Goal: Task Accomplishment & Management: Use online tool/utility

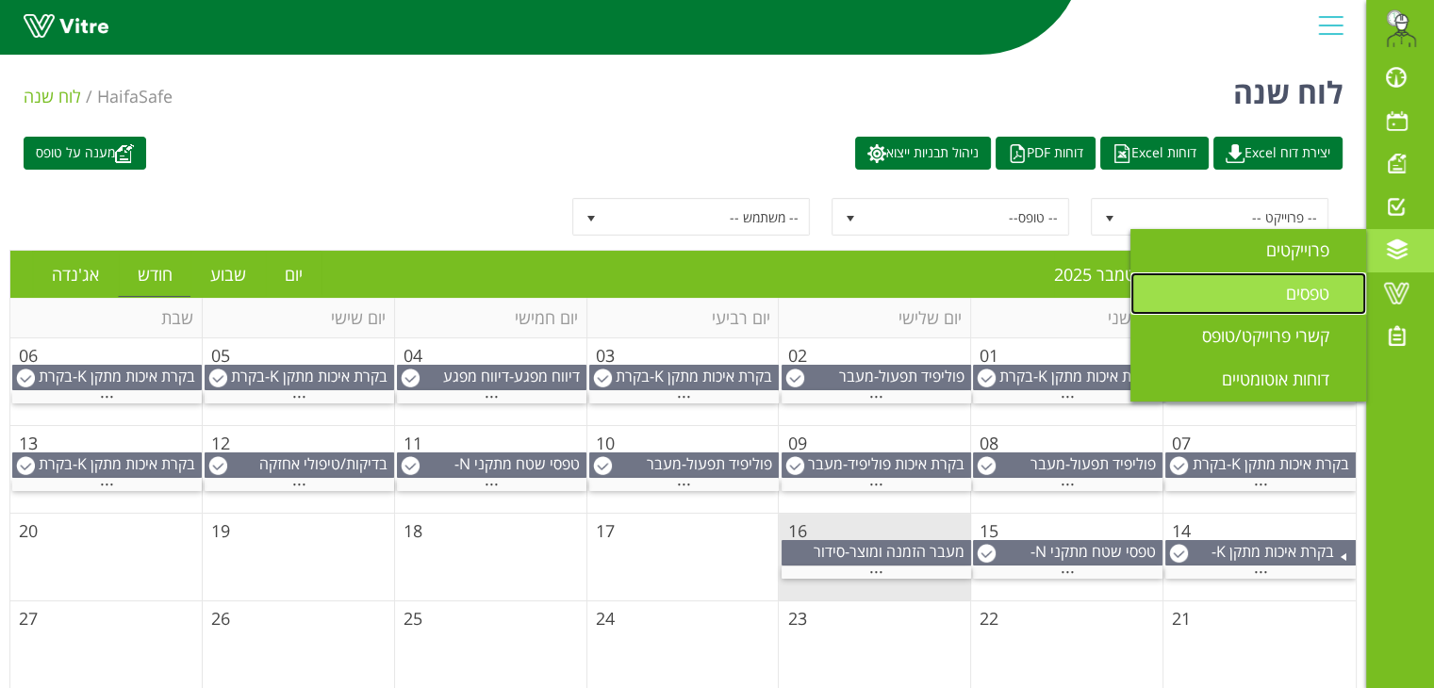
click at [1299, 280] on link "טפסים" at bounding box center [1249, 293] width 236 height 43
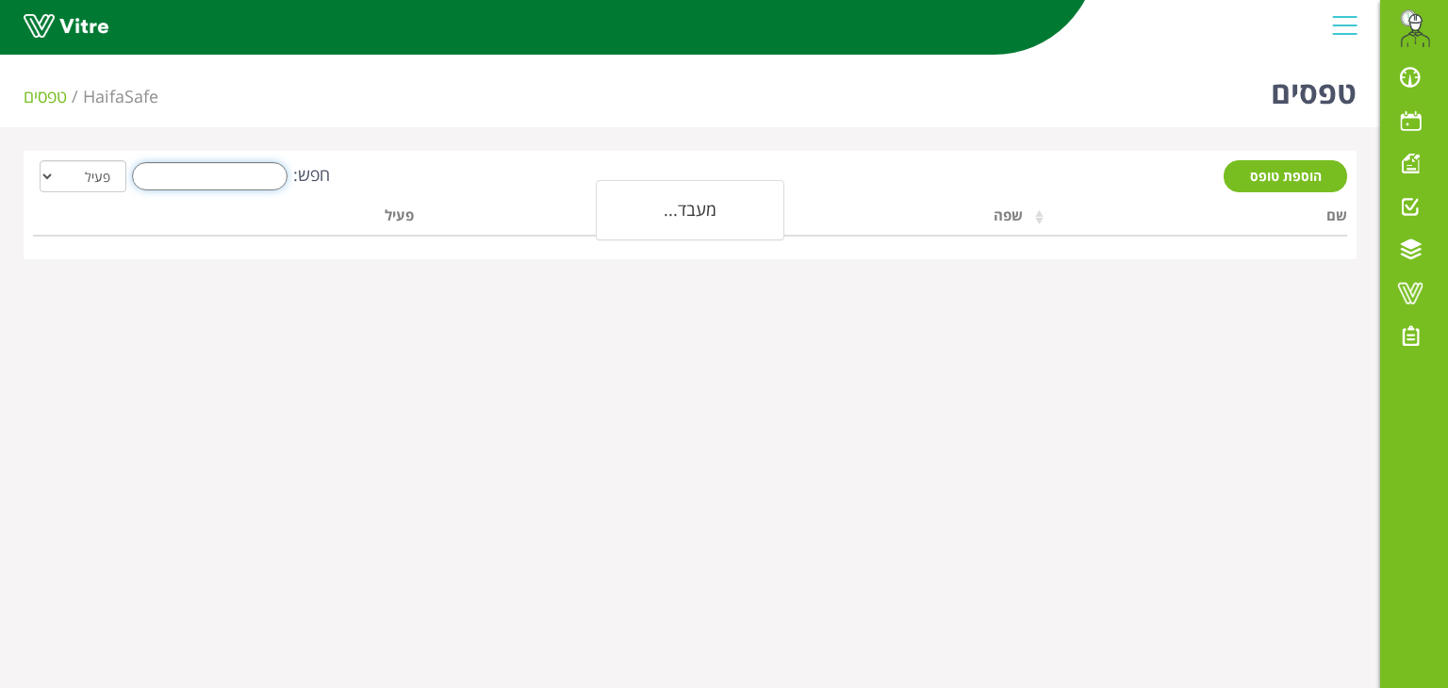
click at [185, 181] on input "חפש:" at bounding box center [210, 176] width 156 height 28
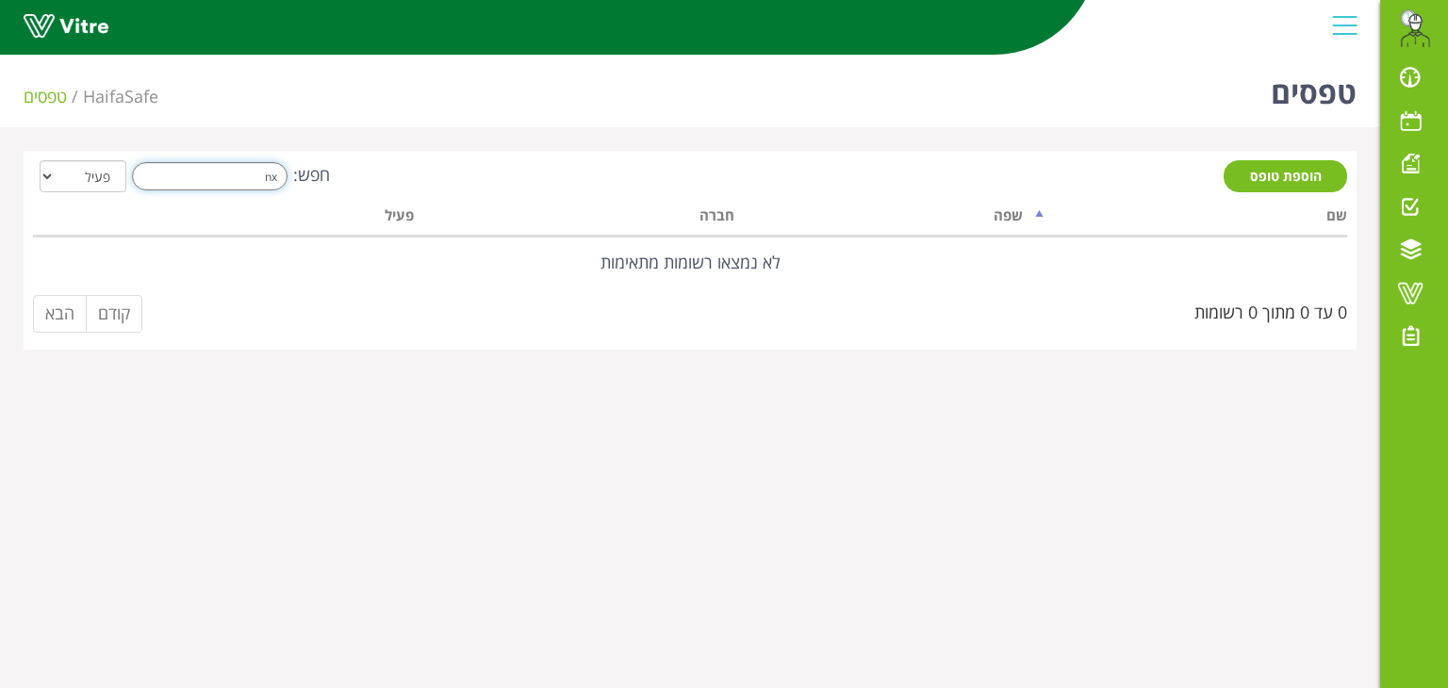
type input "n"
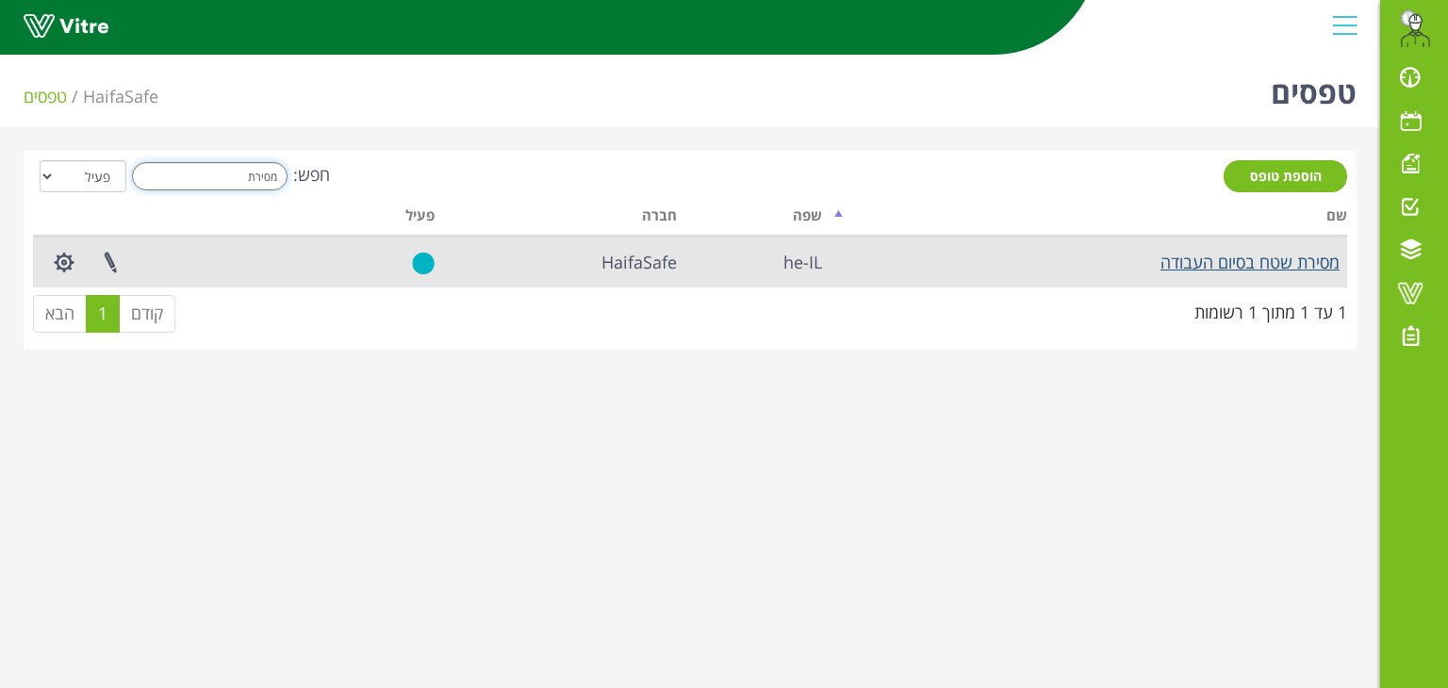
type input "מסירת"
click at [1194, 259] on link "מסירת שטח בסיום העבודה" at bounding box center [1250, 262] width 179 height 23
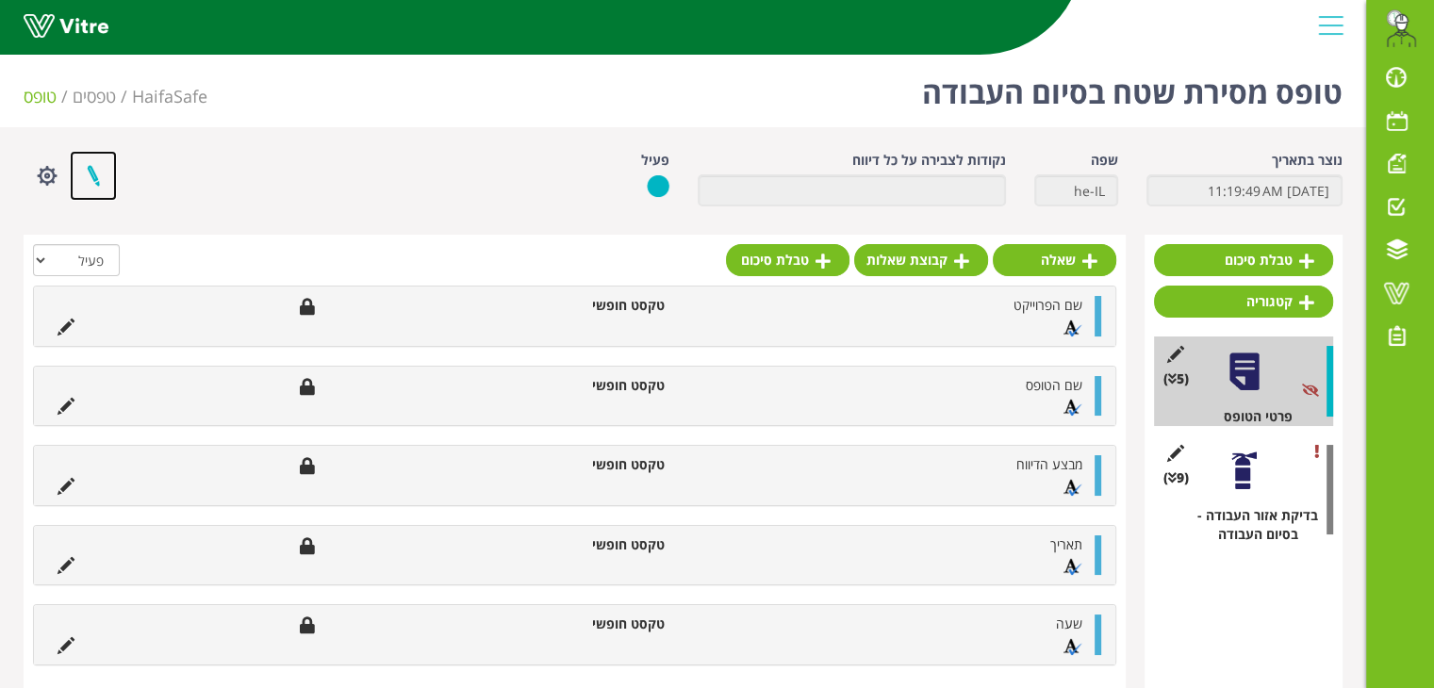
click at [94, 191] on link at bounding box center [93, 176] width 47 height 50
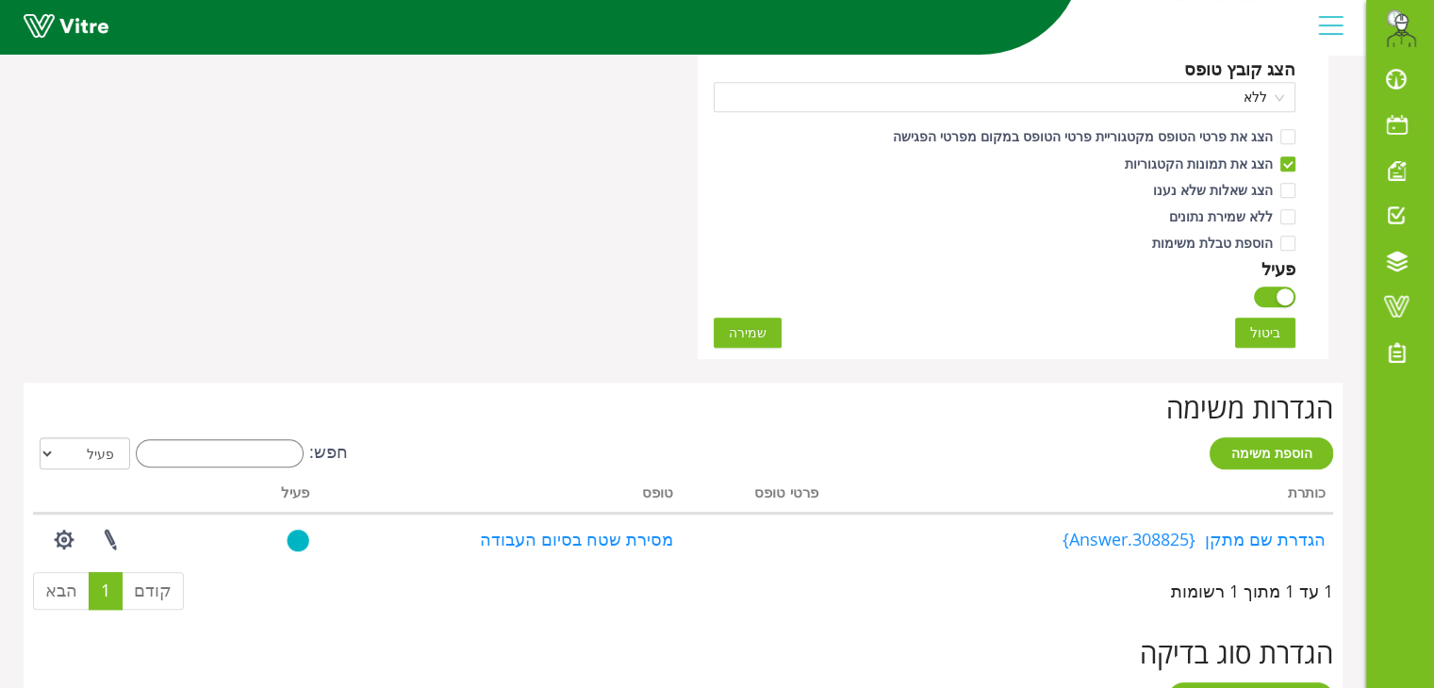
scroll to position [1124, 0]
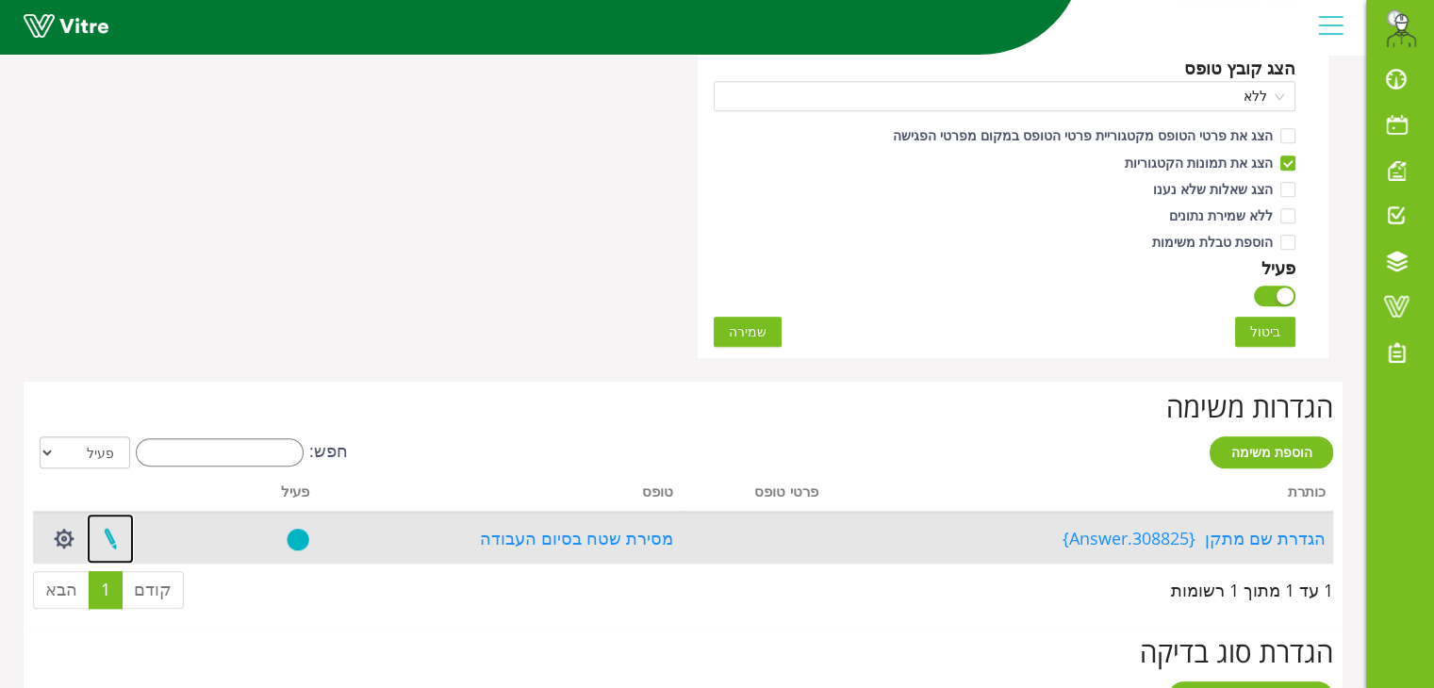
click at [113, 544] on link at bounding box center [110, 539] width 47 height 50
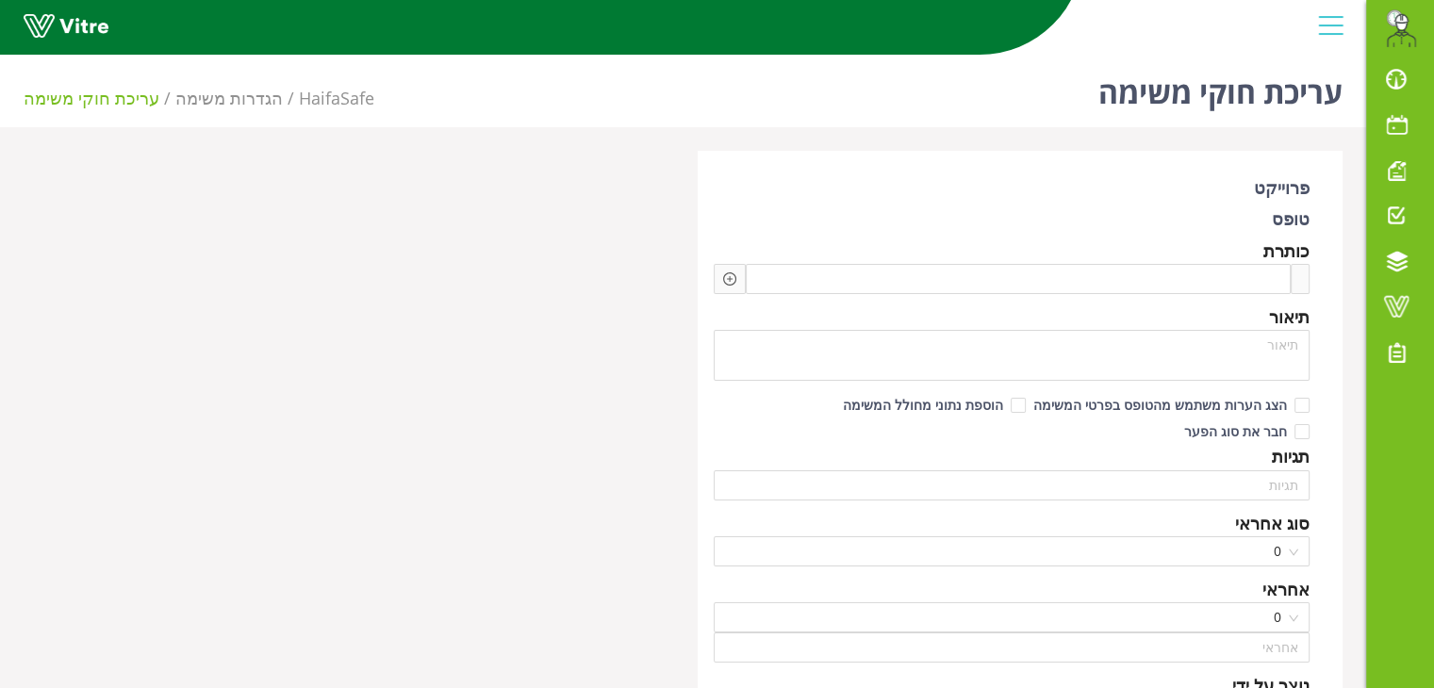
type input "ערן עזרן"
type input "168"
type textarea "הגדרת שם המתקן"
checkbox input "true"
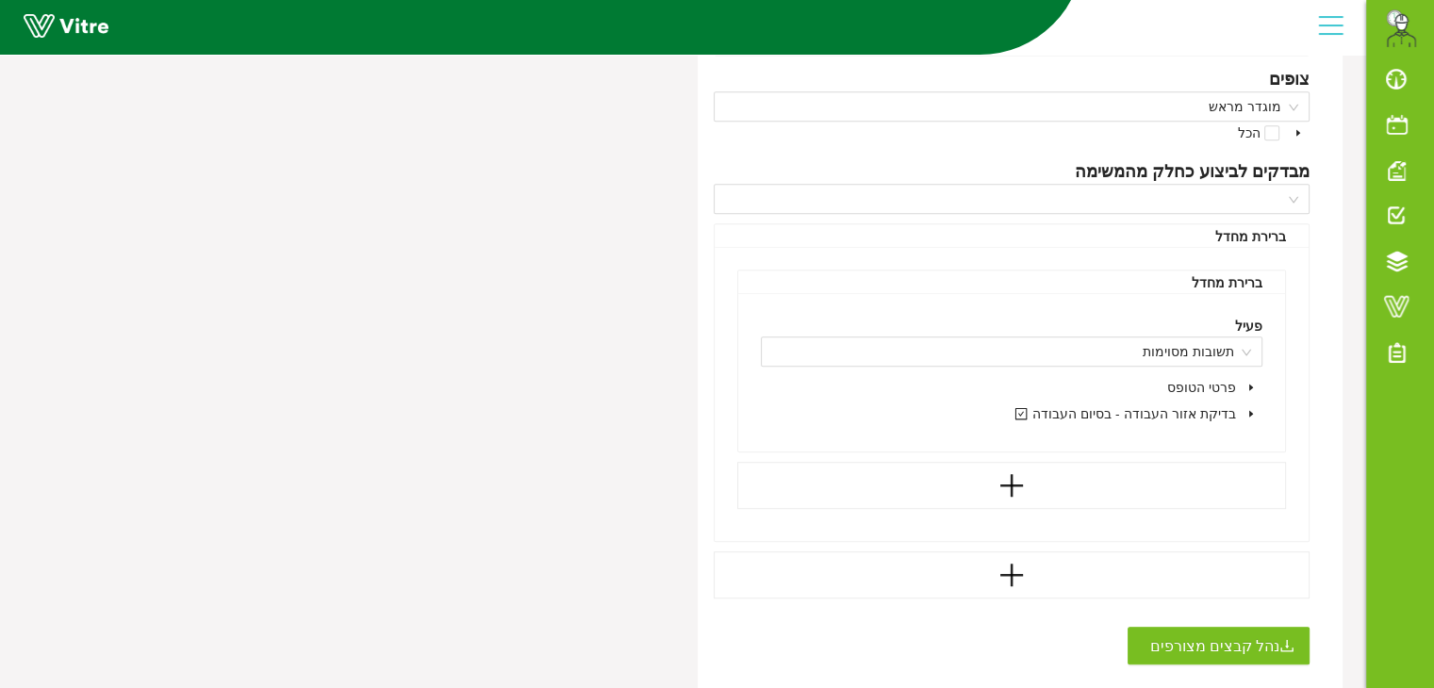
scroll to position [1032, 0]
click at [1245, 399] on span at bounding box center [1251, 410] width 23 height 23
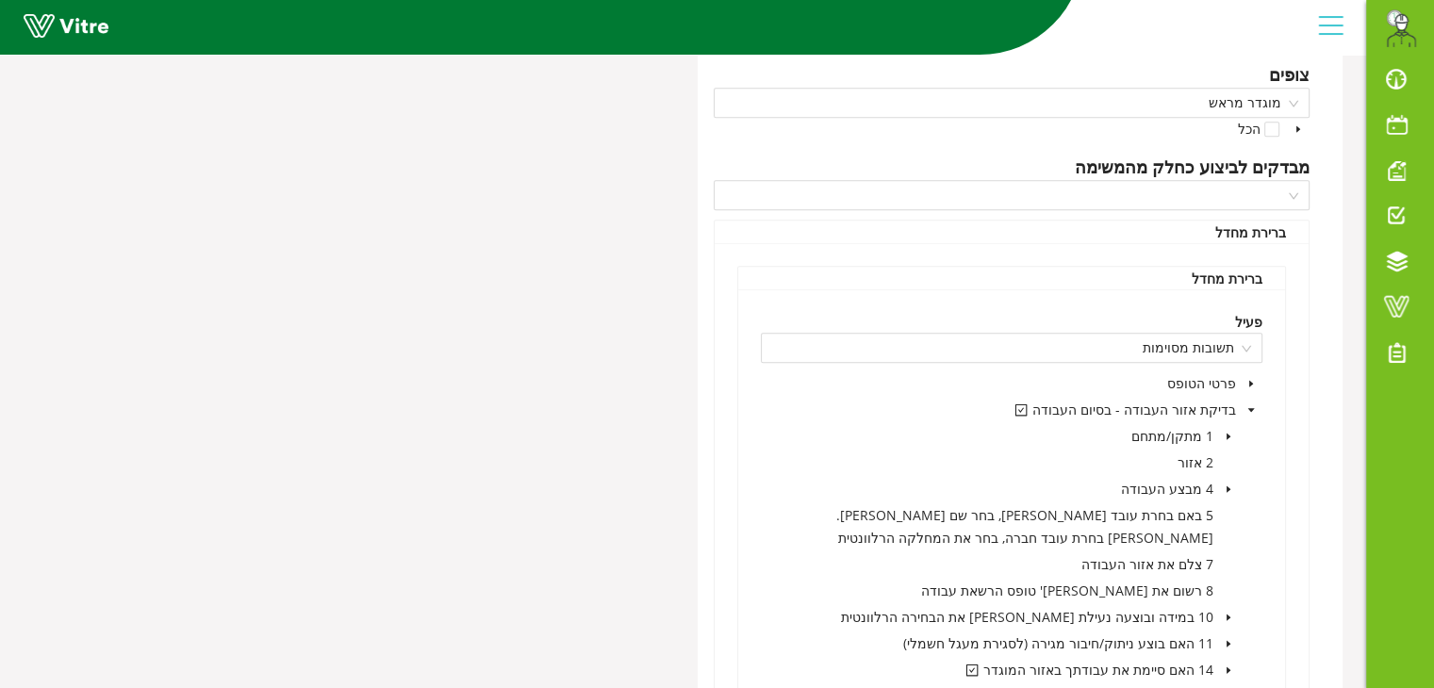
click at [1230, 432] on icon "caret-down" at bounding box center [1228, 436] width 9 height 9
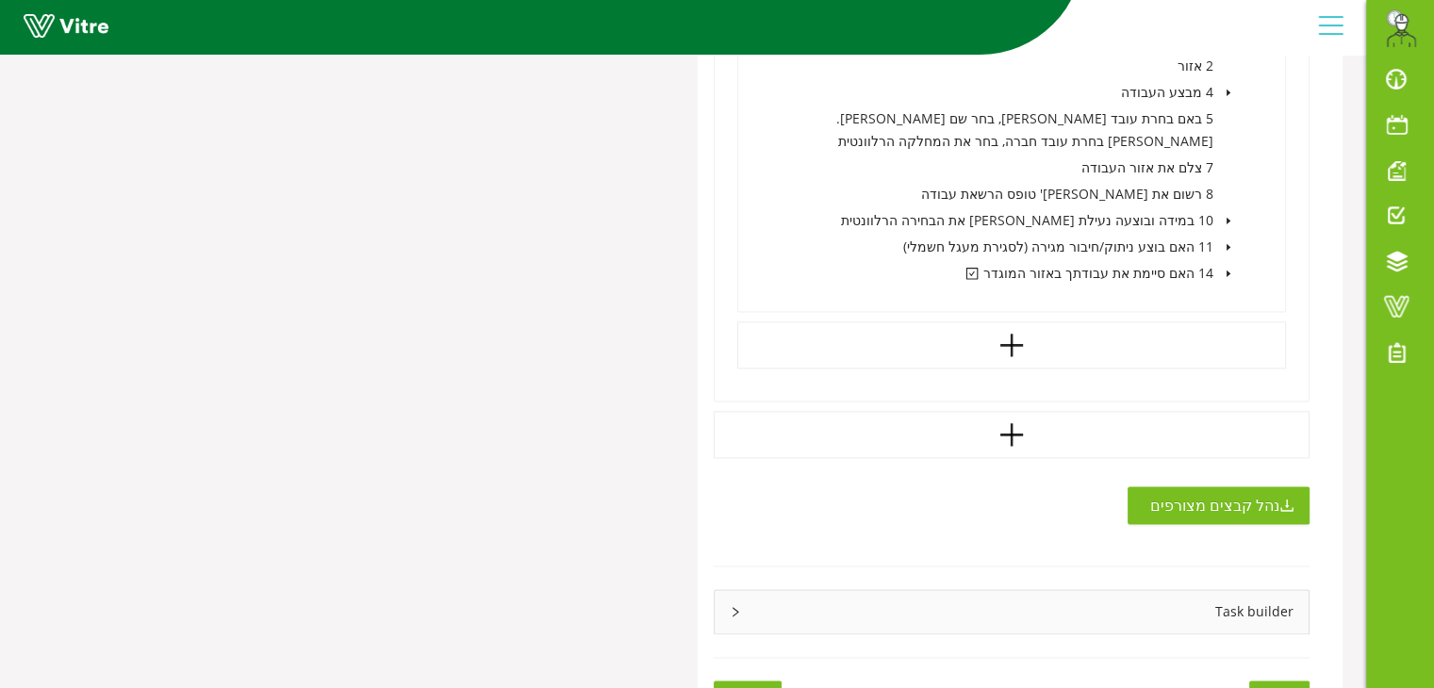
scroll to position [2385, 0]
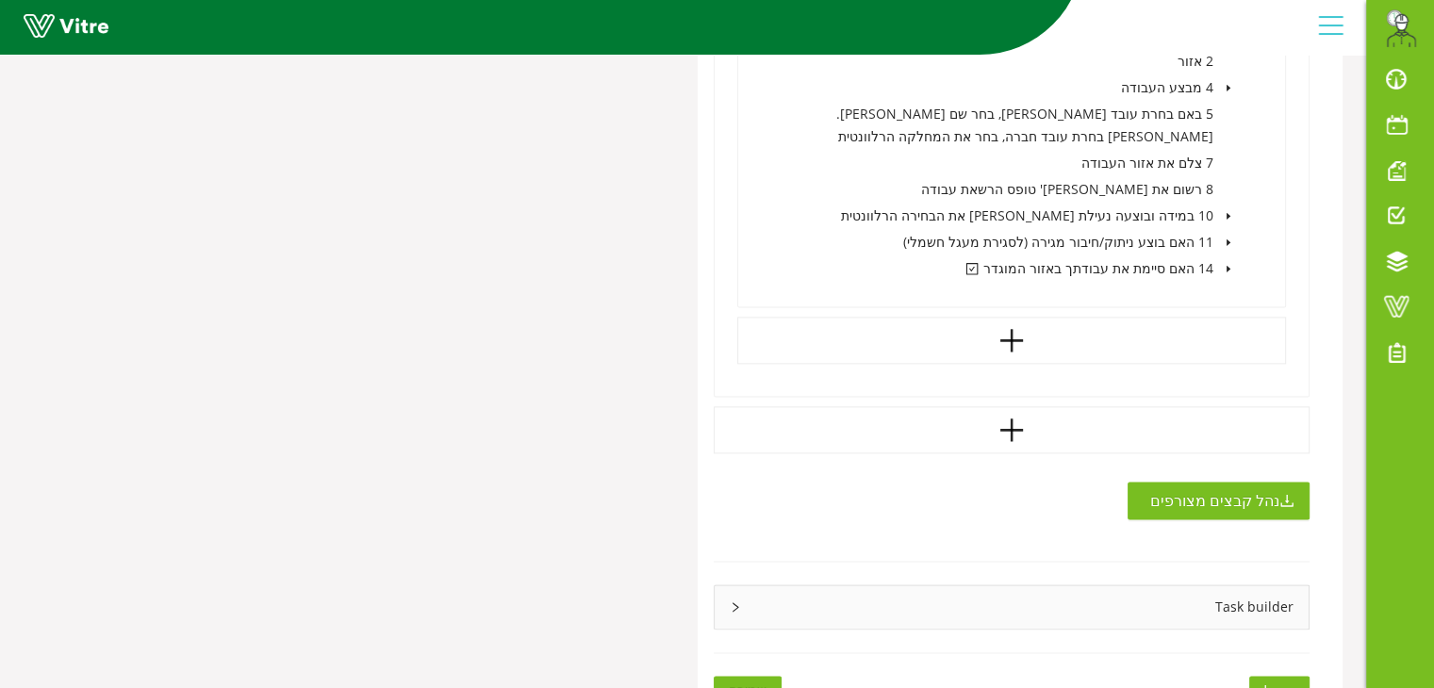
click at [1116, 588] on div "Task builder" at bounding box center [1012, 607] width 595 height 43
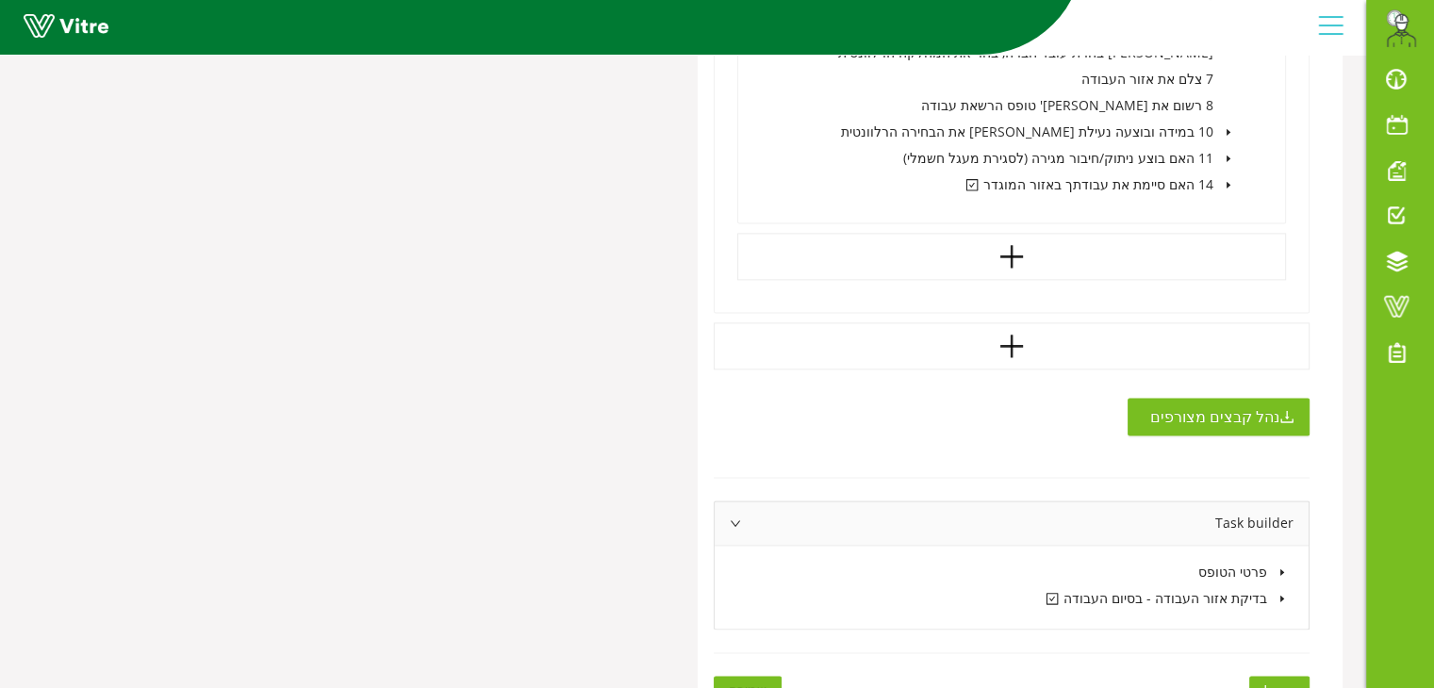
click at [1282, 596] on icon "caret-down" at bounding box center [1282, 599] width 4 height 7
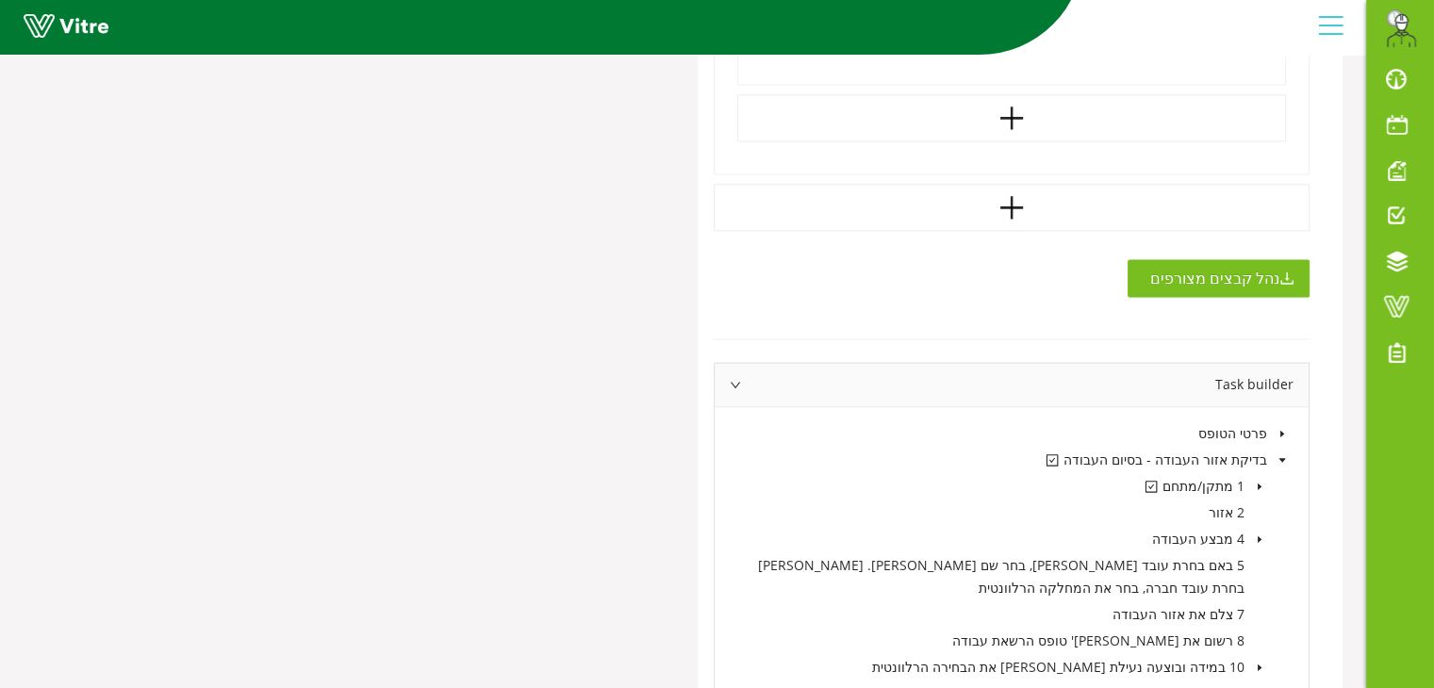
scroll to position [2609, 0]
click at [1261, 480] on icon "caret-down" at bounding box center [1259, 484] width 9 height 9
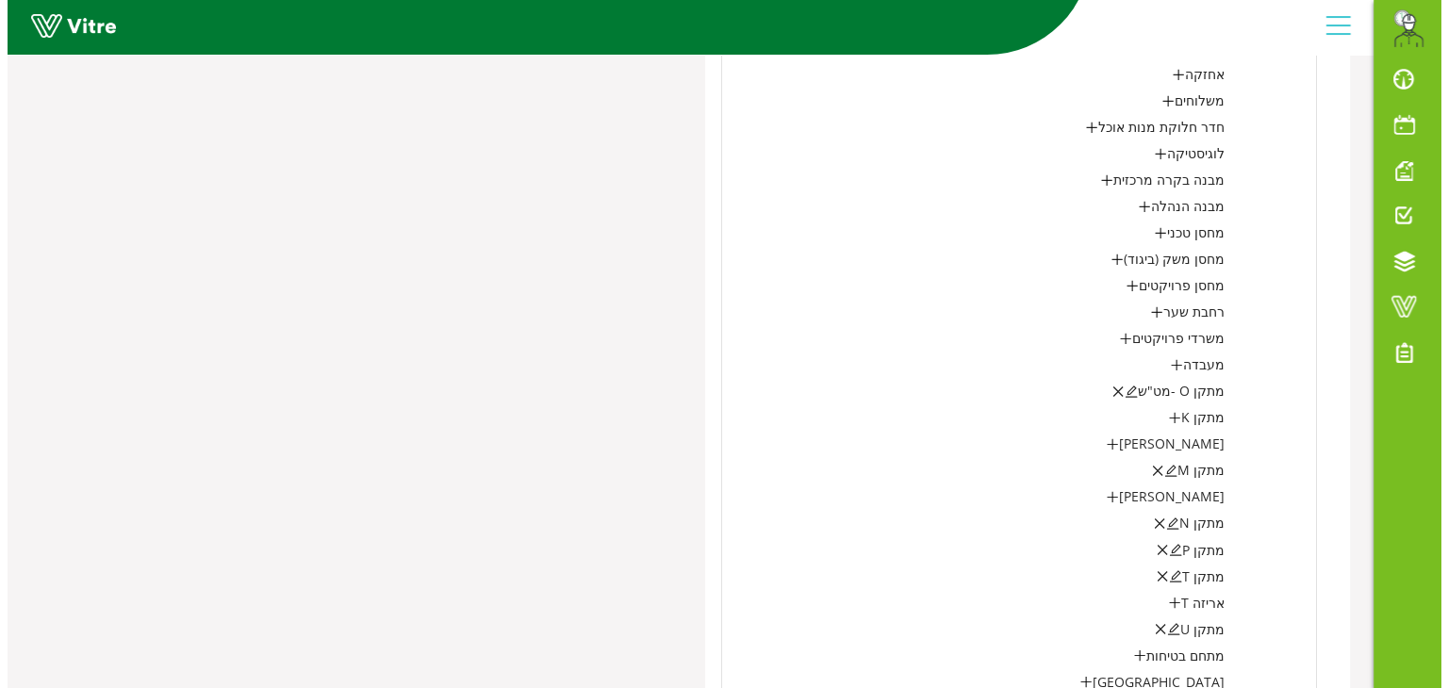
scroll to position [3047, 0]
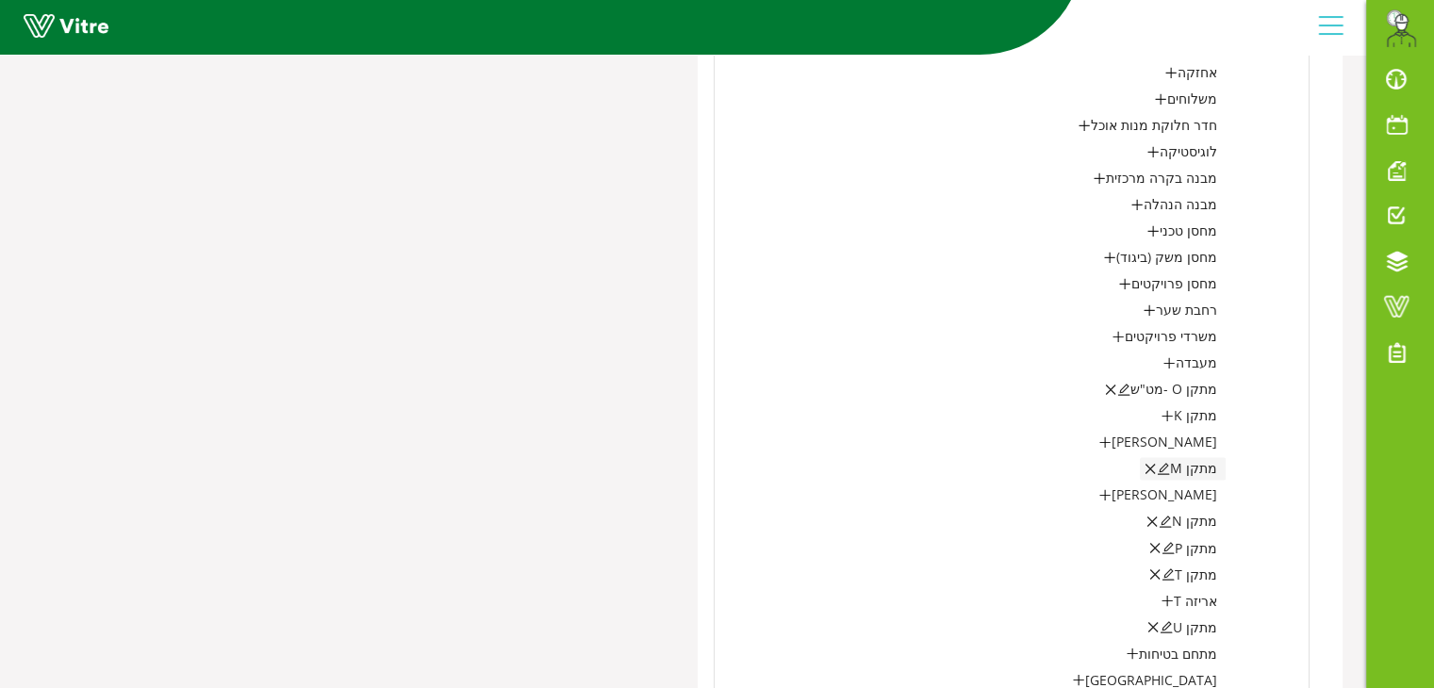
click at [1170, 462] on icon "edit" at bounding box center [1163, 468] width 13 height 13
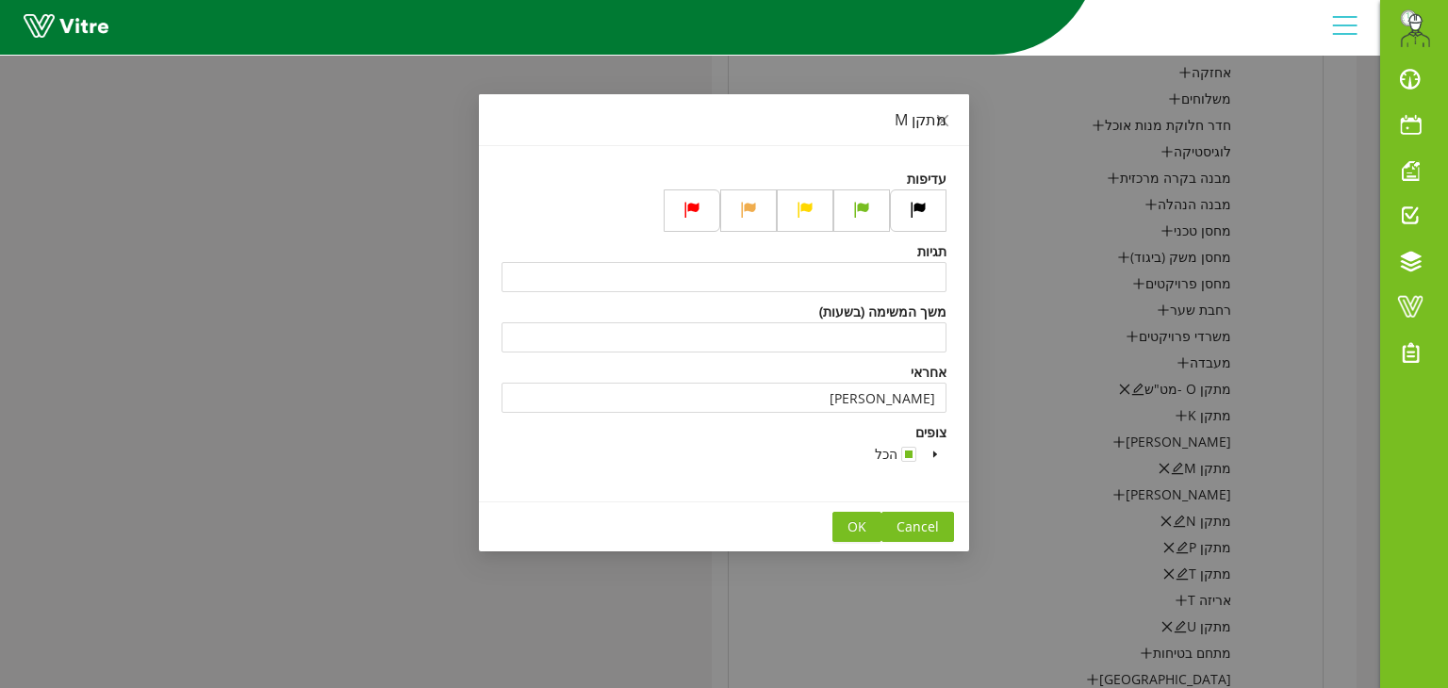
click at [936, 450] on icon "caret-down" at bounding box center [935, 454] width 9 height 9
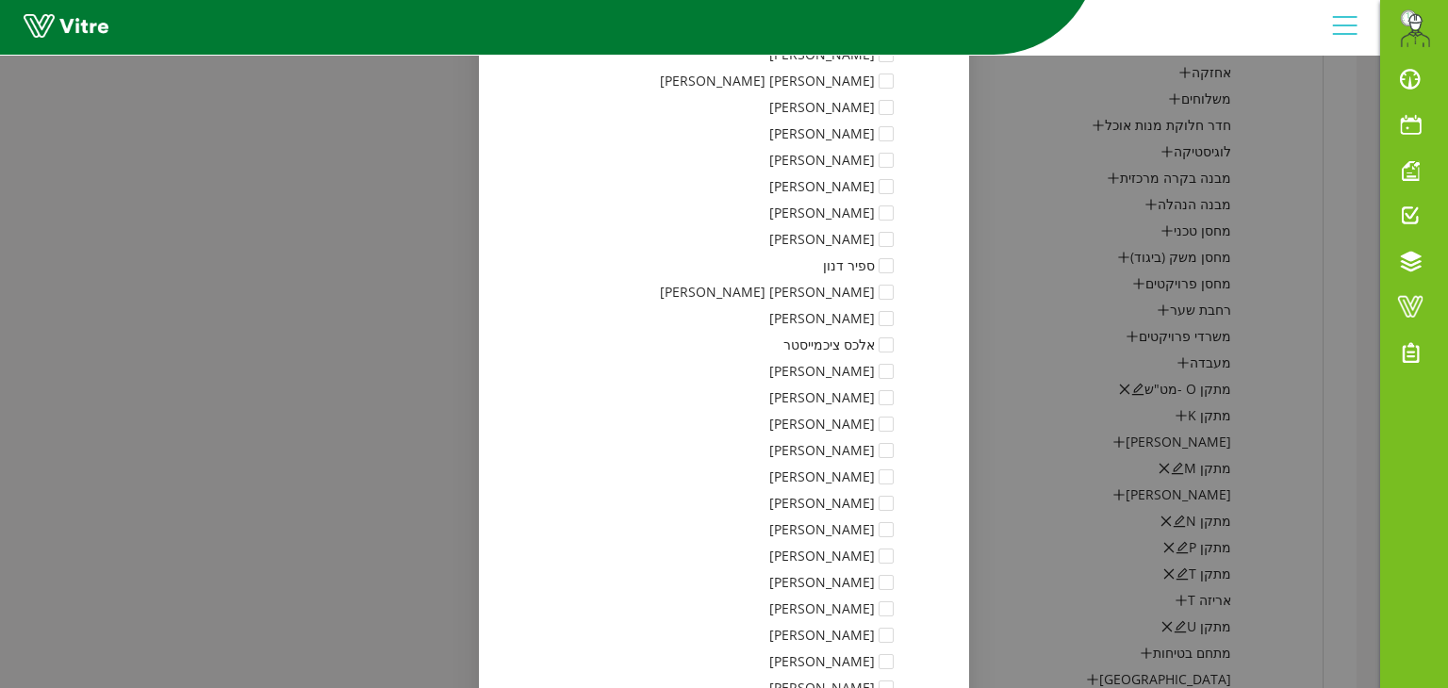
scroll to position [6974, 0]
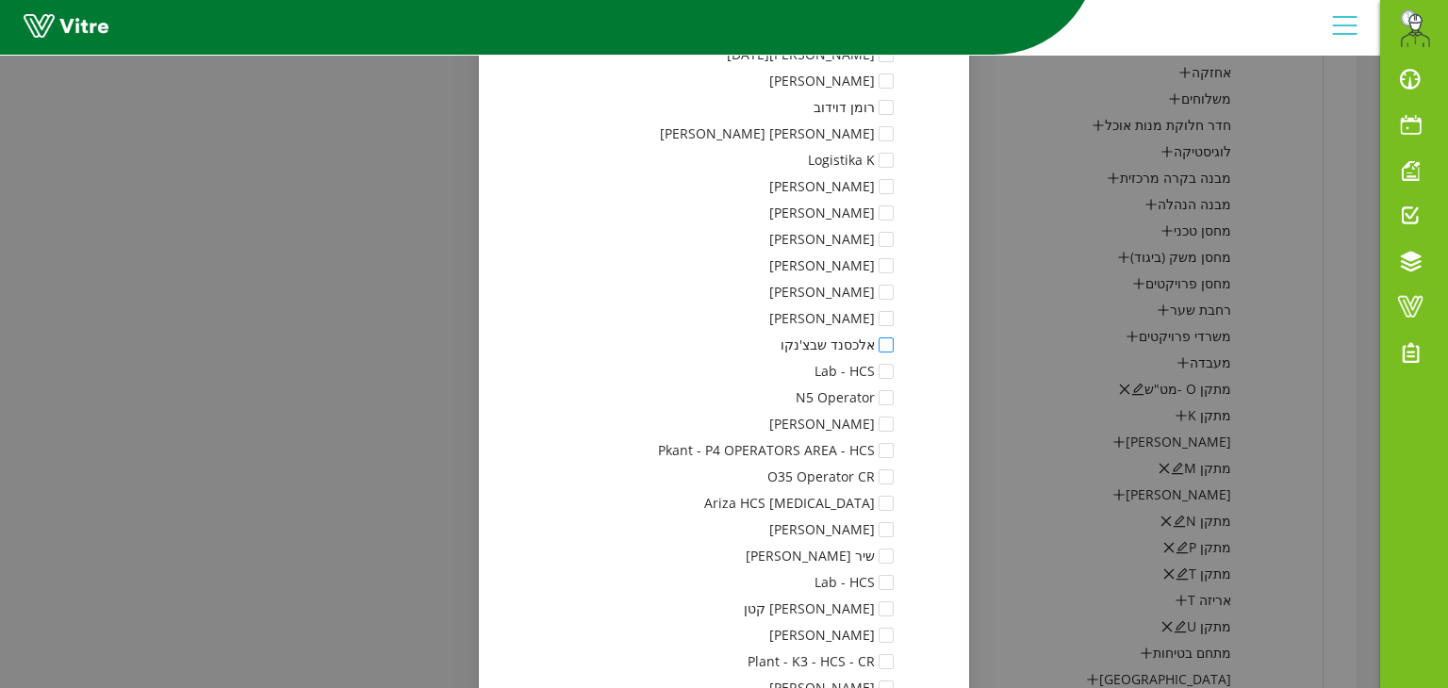
click at [894, 339] on span at bounding box center [886, 345] width 15 height 15
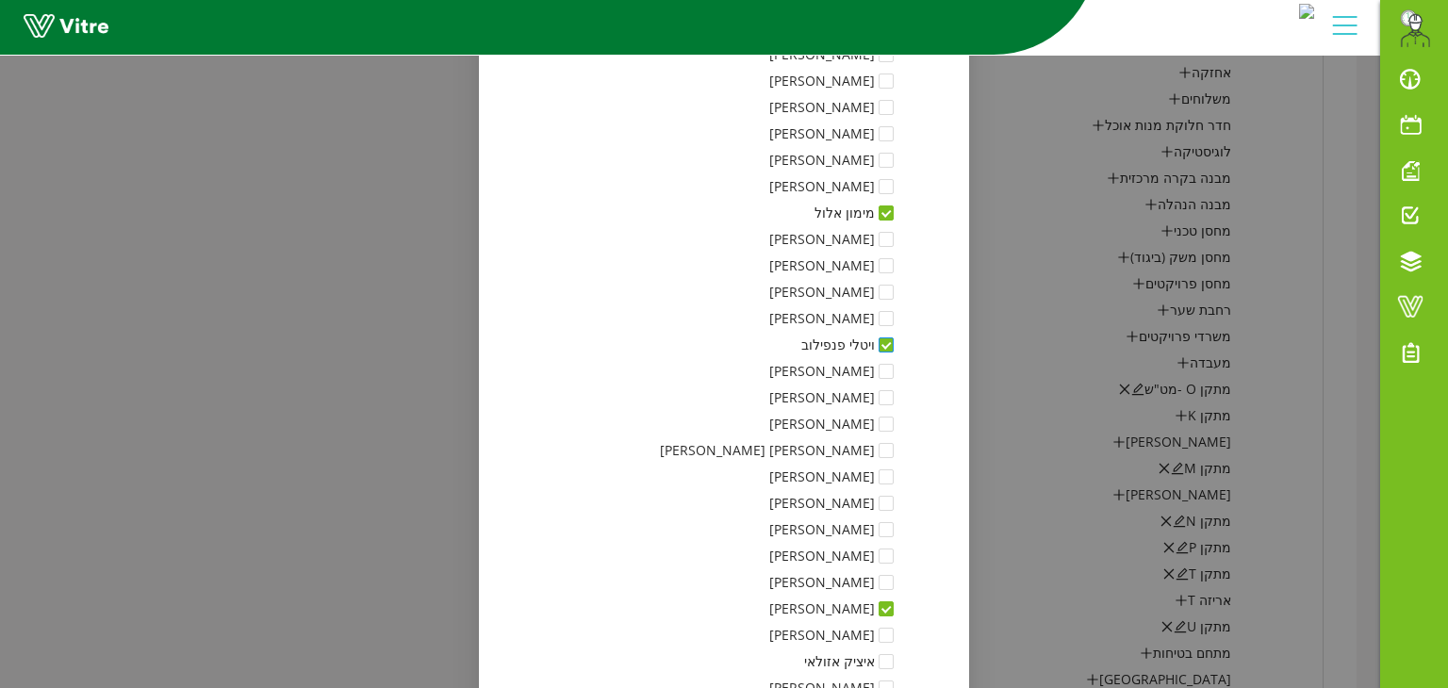
click at [886, 338] on span at bounding box center [886, 345] width 15 height 15
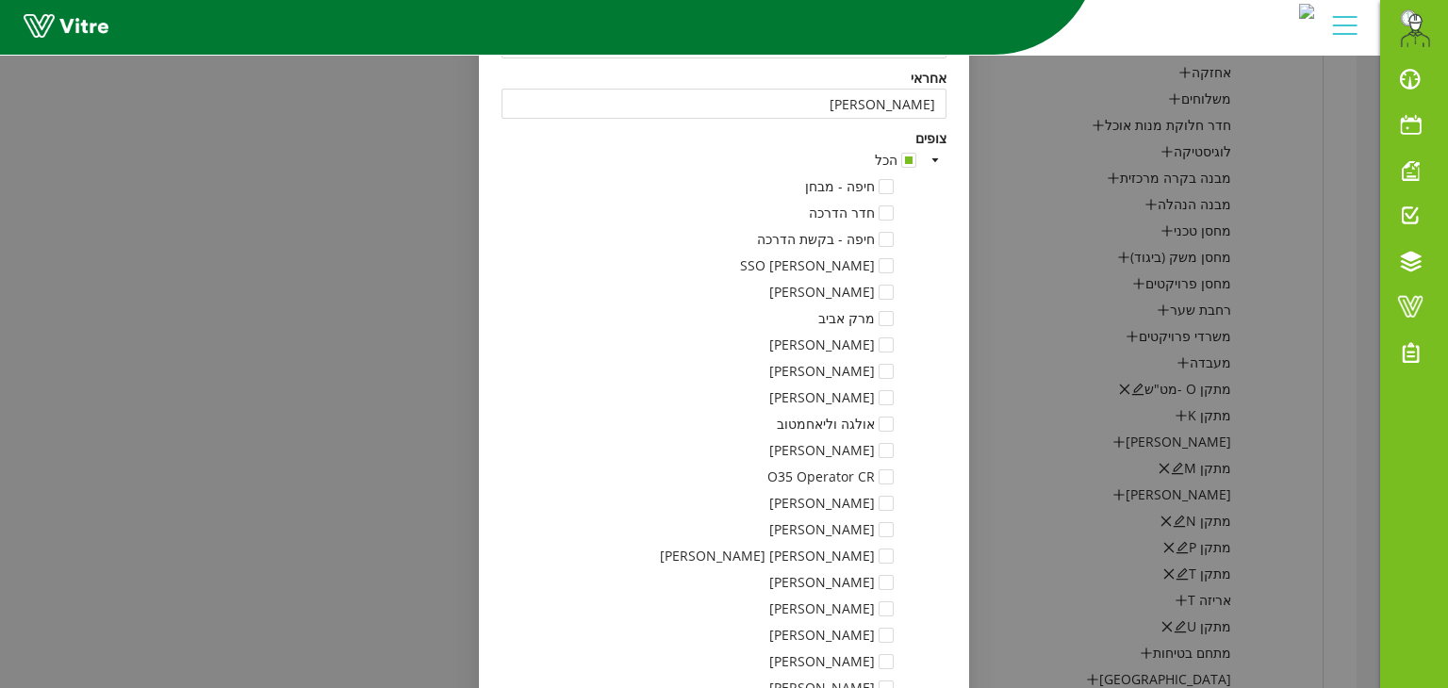
scroll to position [1561, 0]
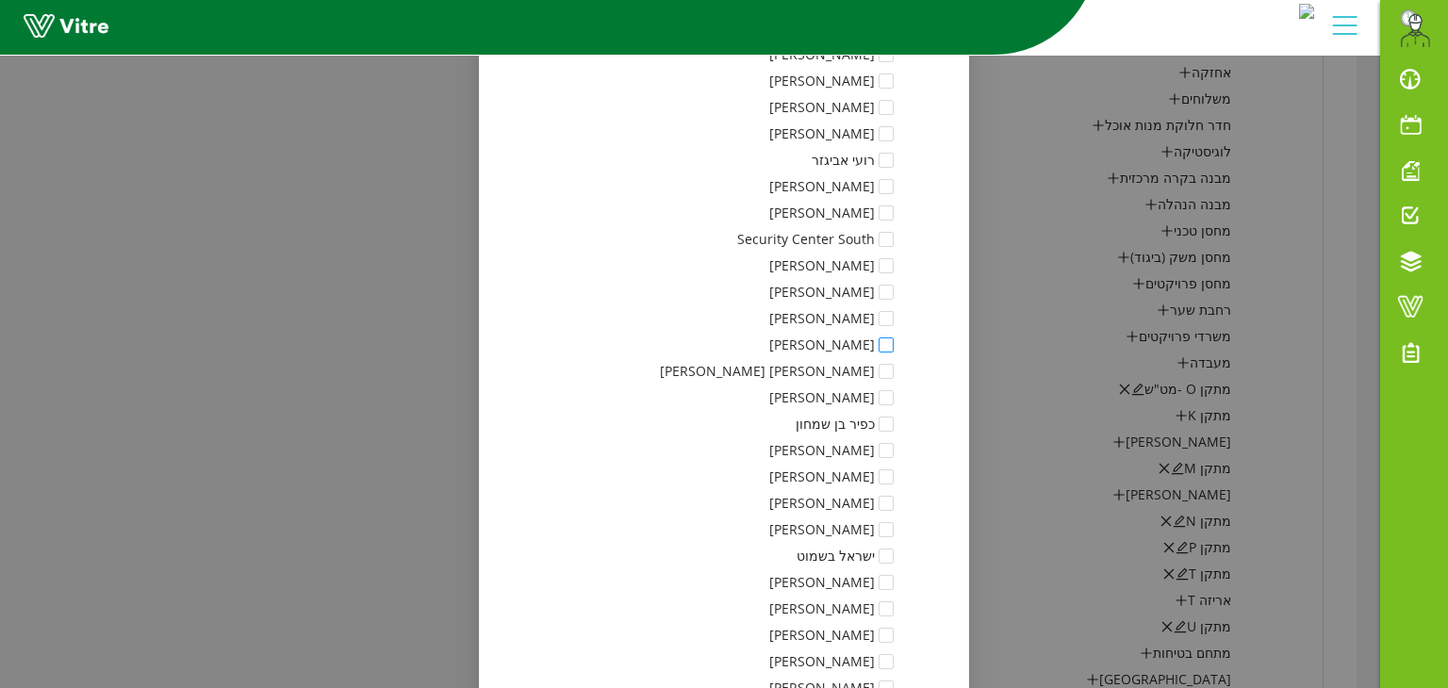
click at [893, 341] on span at bounding box center [886, 345] width 15 height 15
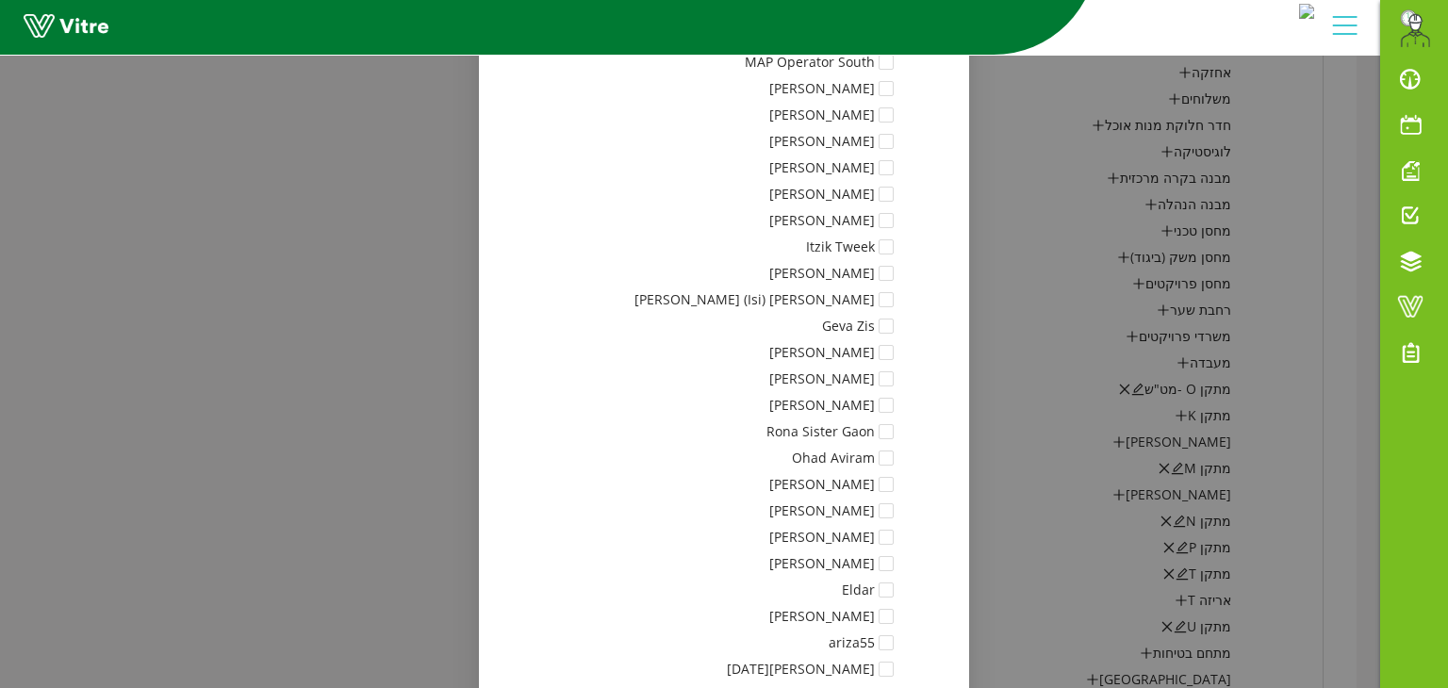
scroll to position [17785, 0]
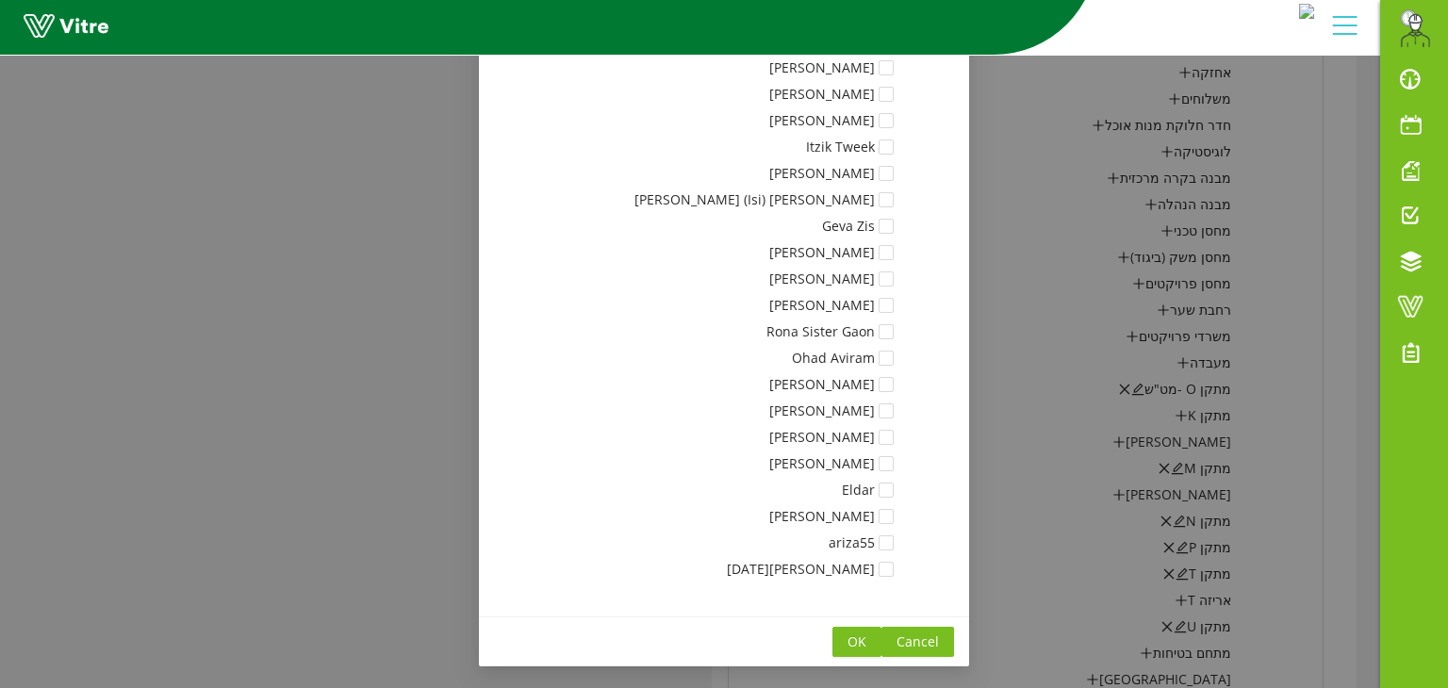
click at [860, 639] on span "OK" at bounding box center [857, 642] width 19 height 21
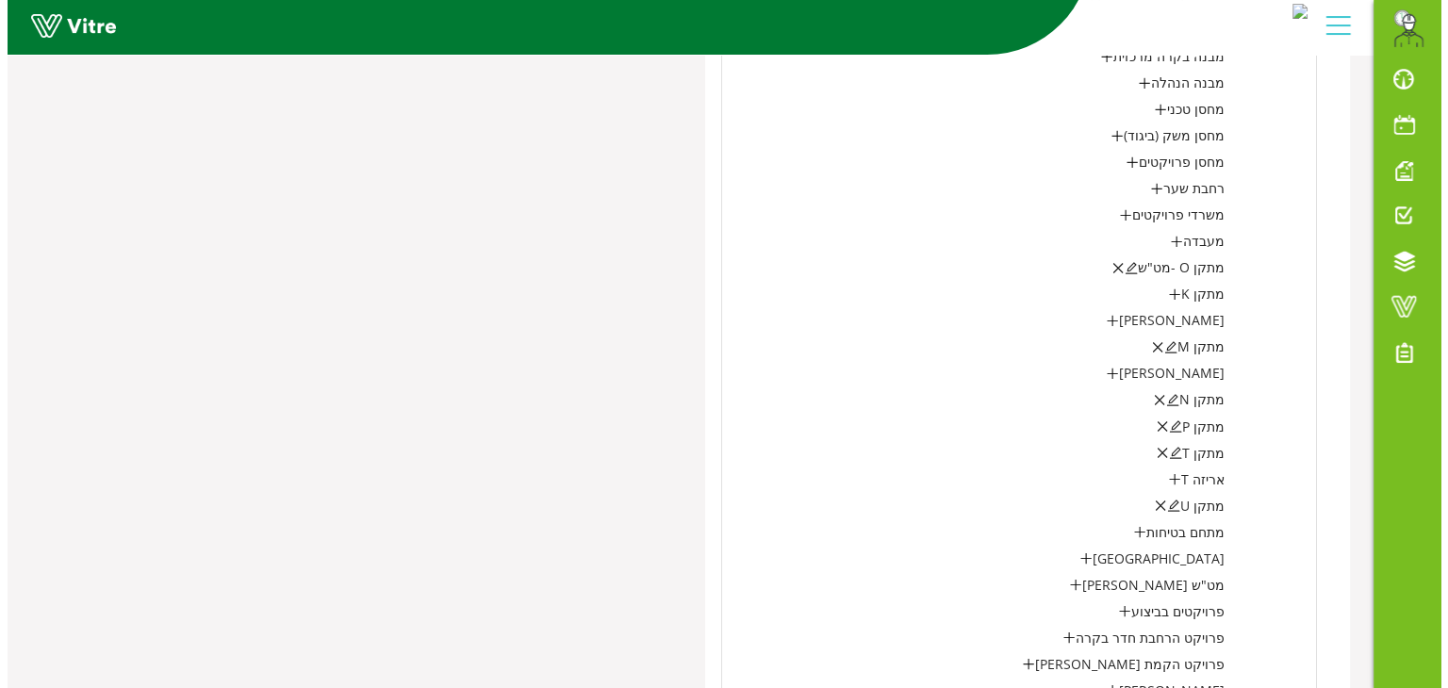
scroll to position [3170, 0]
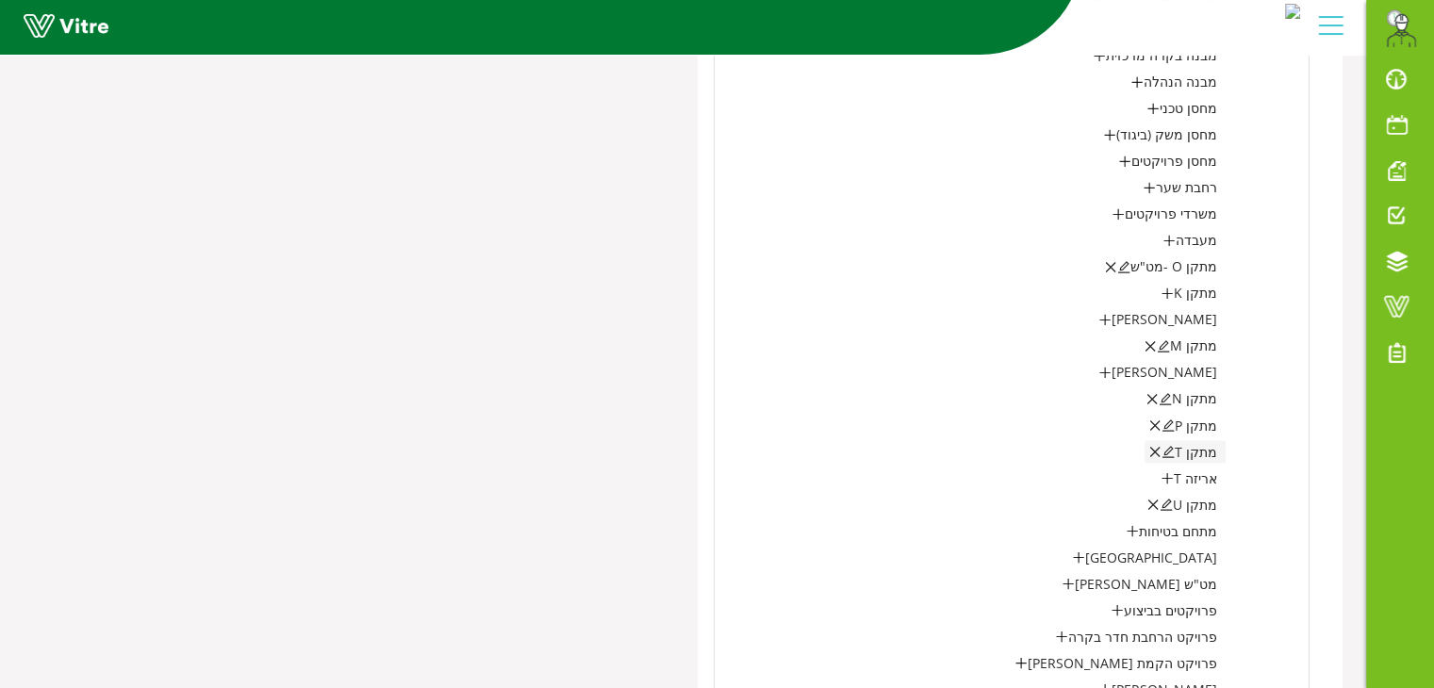
click at [1172, 445] on icon "edit" at bounding box center [1168, 451] width 13 height 13
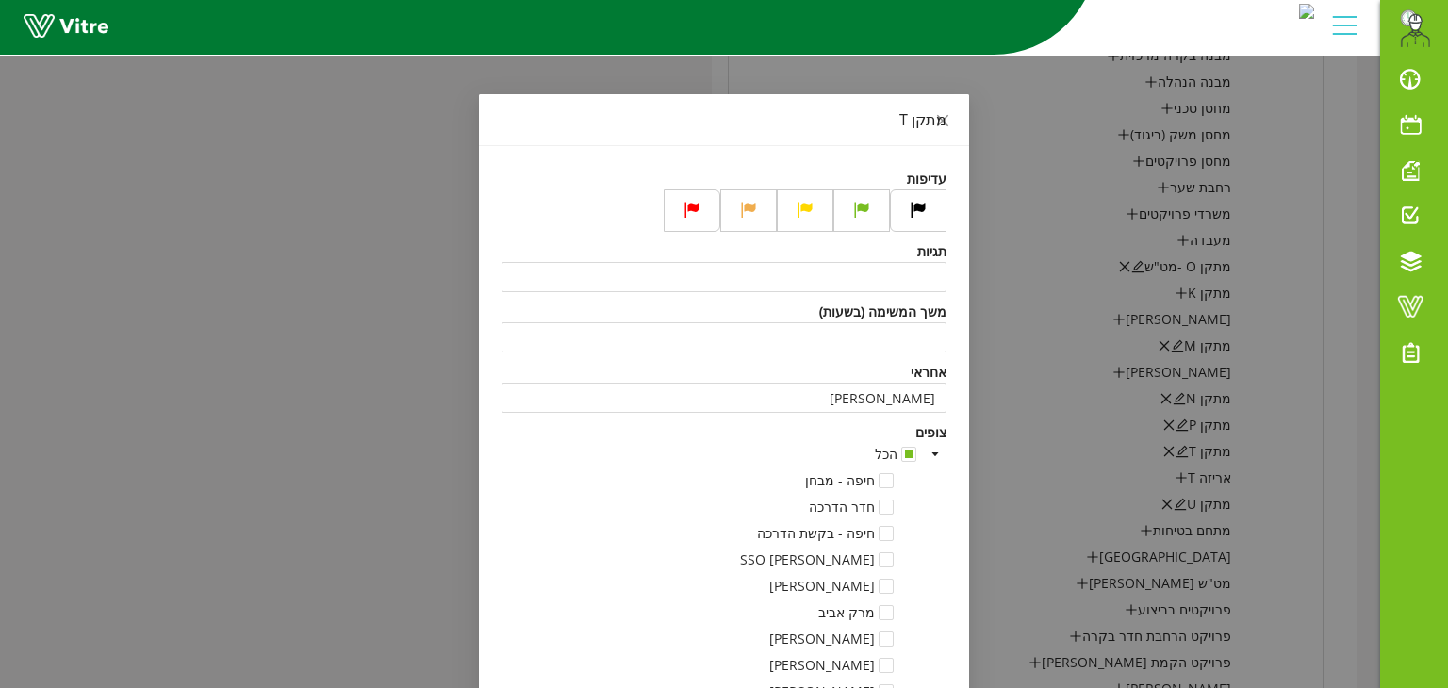
click at [947, 454] on span at bounding box center [935, 454] width 23 height 23
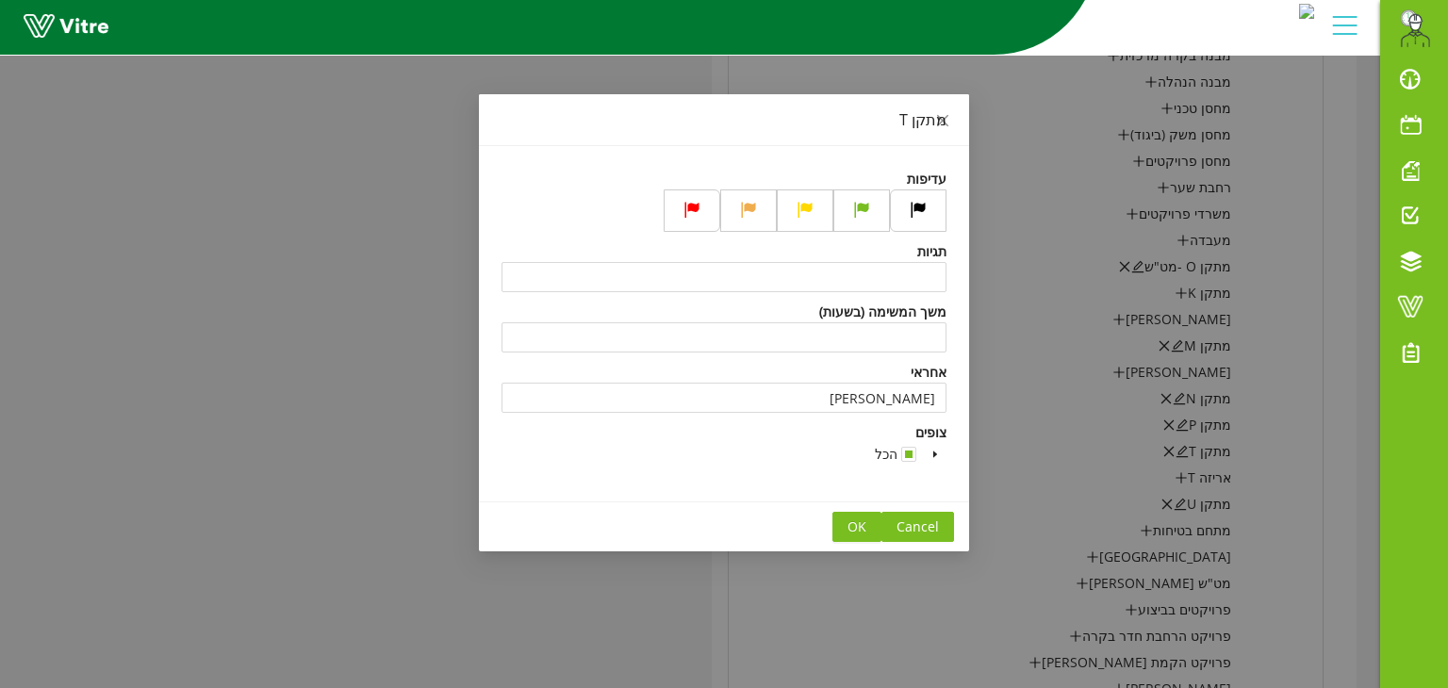
drag, startPoint x: 947, startPoint y: 454, endPoint x: 935, endPoint y: 457, distance: 11.9
click at [935, 457] on div "עדיפות תגיות משך המשימה (בשעות) אחראי אפרים סולומון צופים הכל" at bounding box center [724, 323] width 490 height 355
click at [935, 457] on icon "caret-down" at bounding box center [935, 454] width 9 height 9
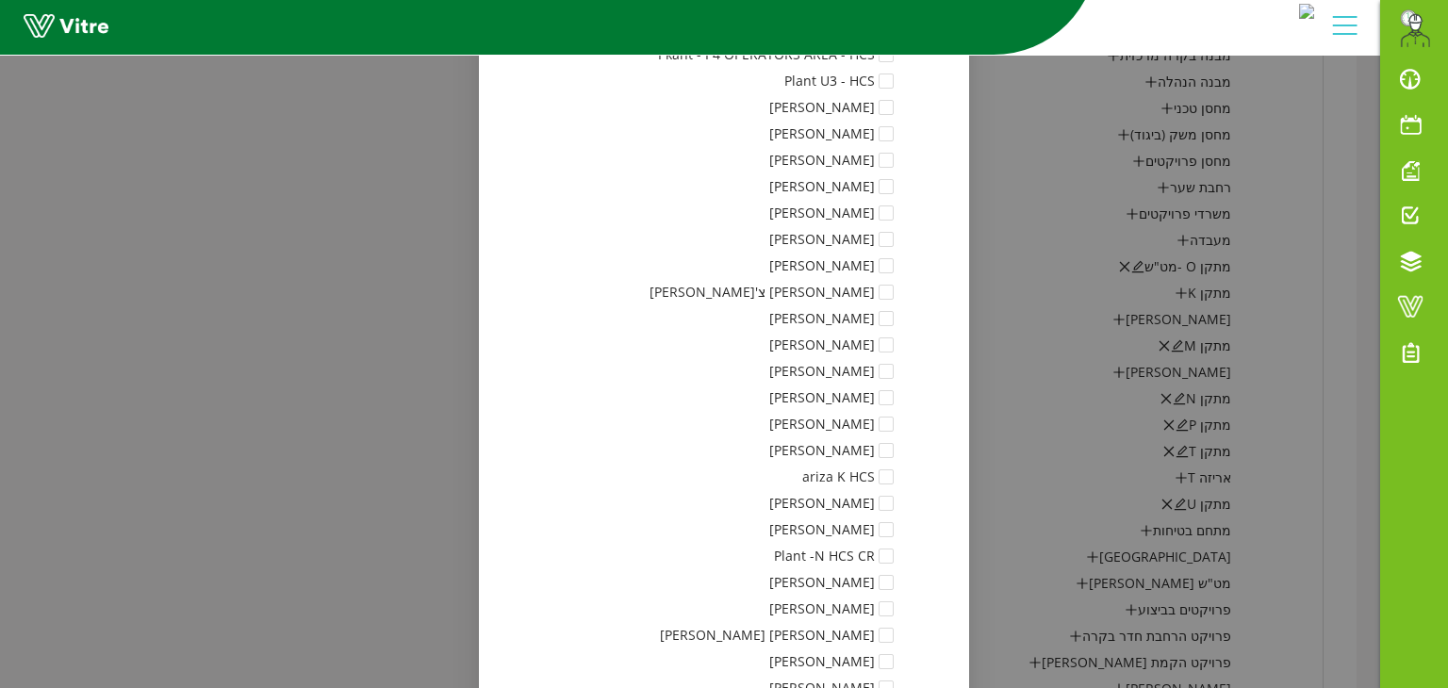
scroll to position [1561, 0]
click at [894, 342] on span at bounding box center [886, 345] width 15 height 15
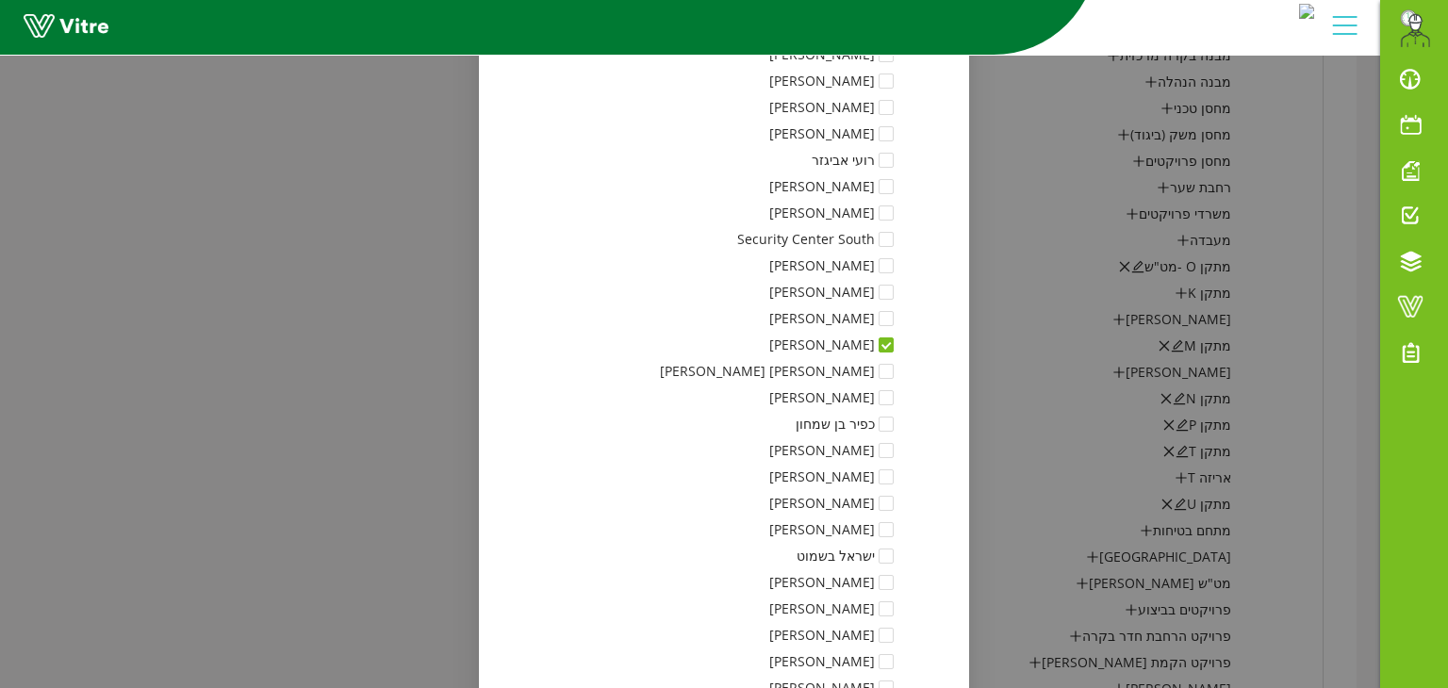
scroll to position [6974, 0]
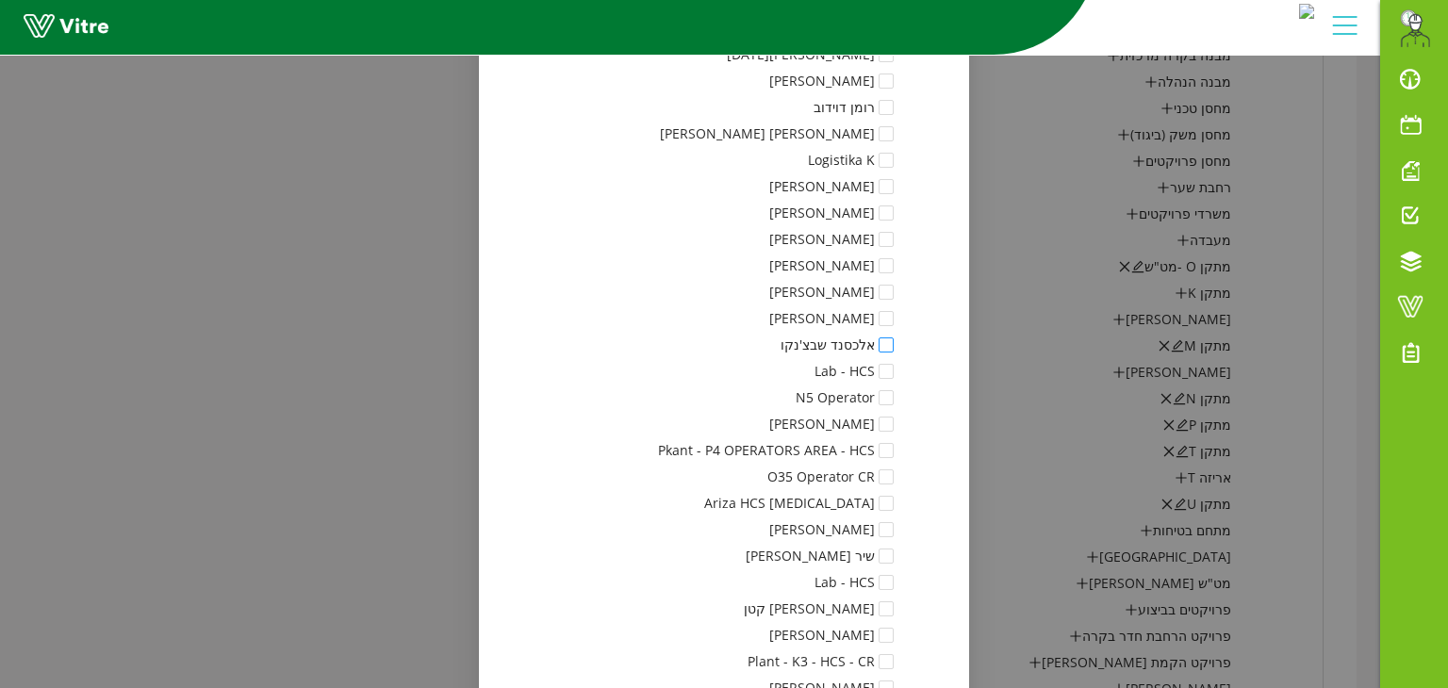
click at [890, 338] on span at bounding box center [886, 345] width 15 height 15
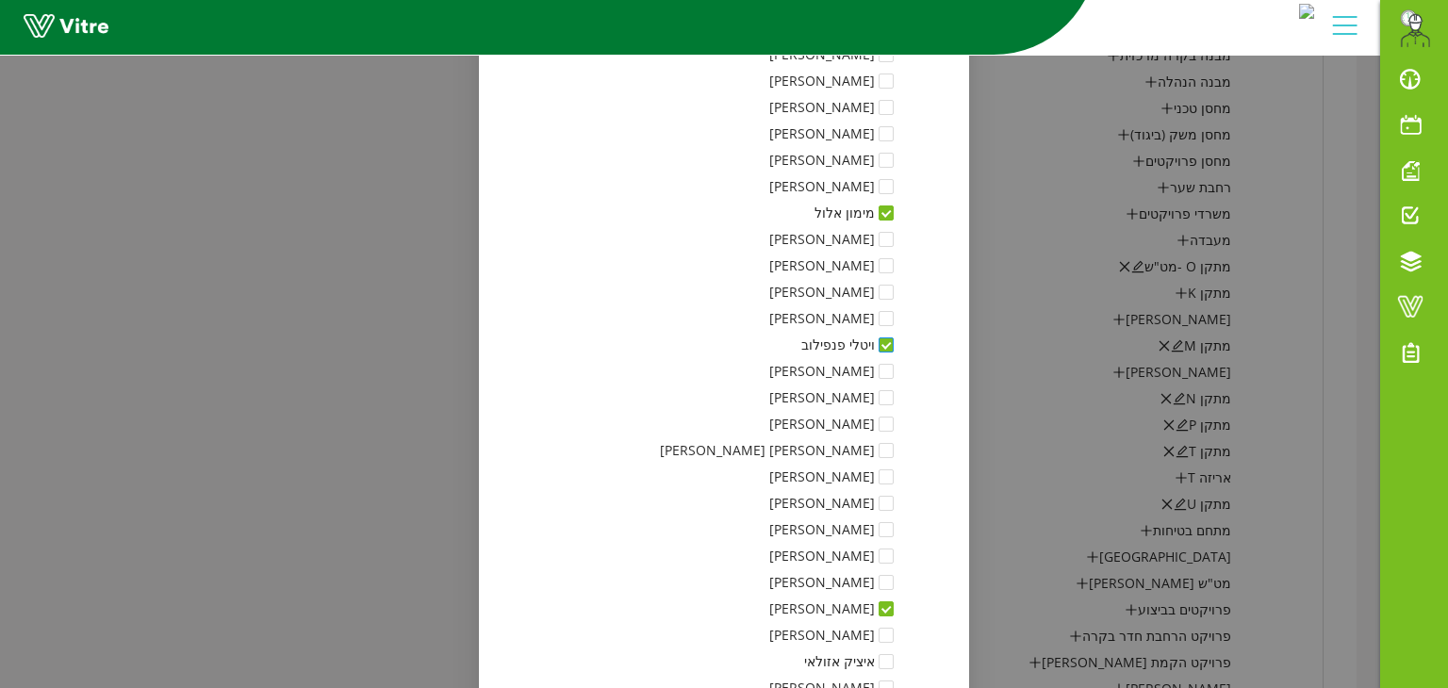
click at [894, 348] on span at bounding box center [886, 345] width 15 height 15
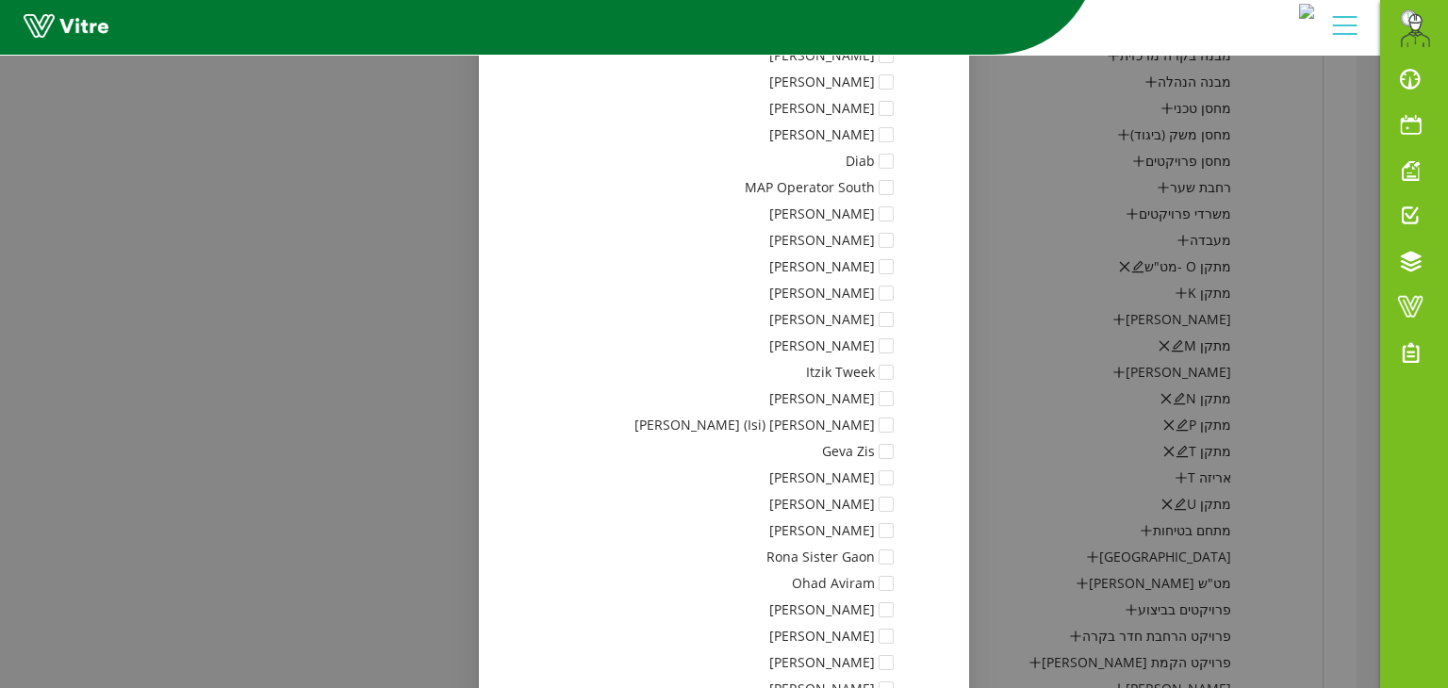
scroll to position [17785, 0]
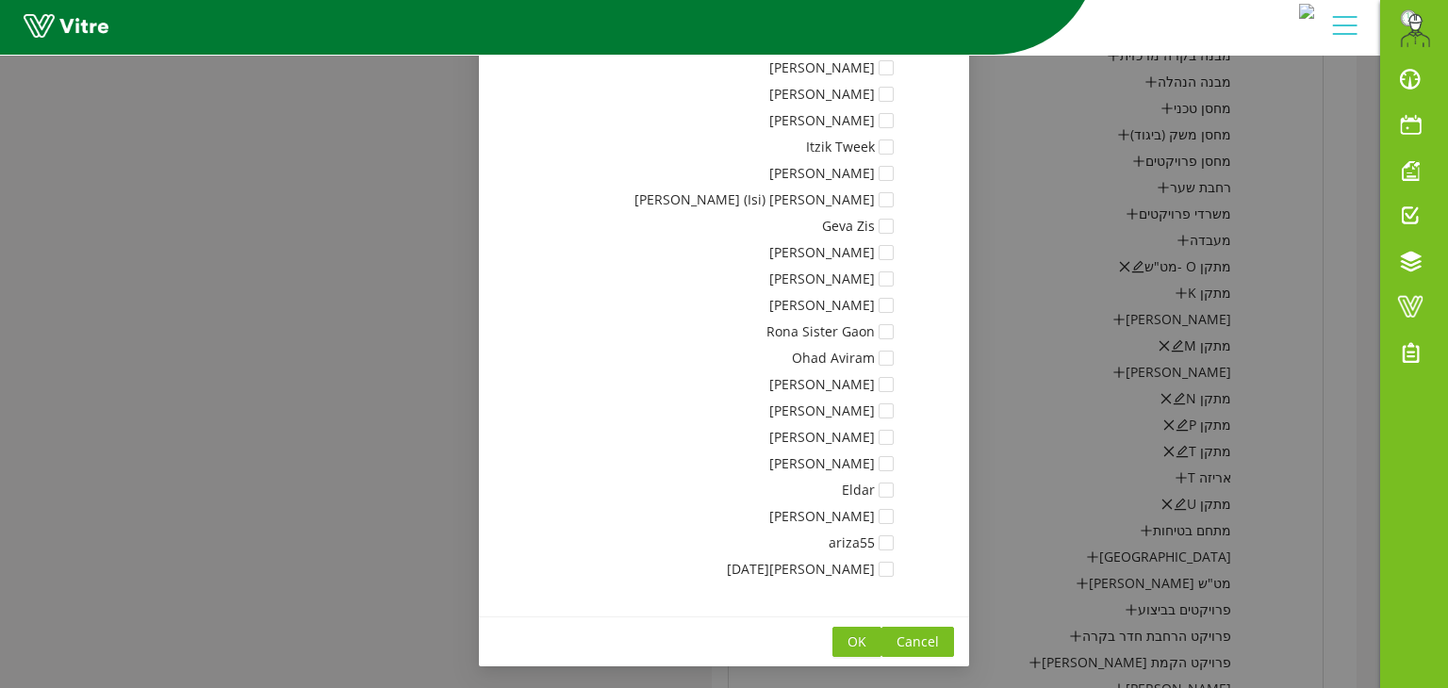
click at [867, 642] on span "OK" at bounding box center [857, 642] width 19 height 21
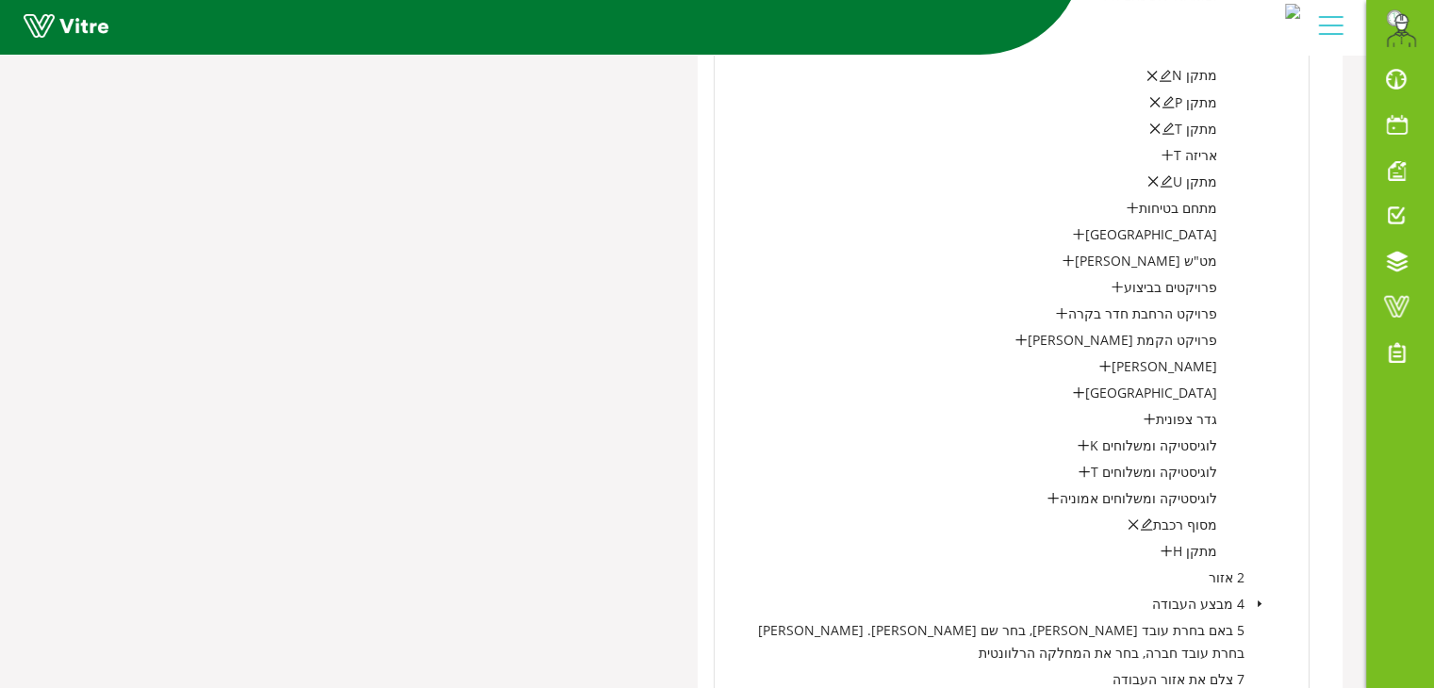
scroll to position [3656, 0]
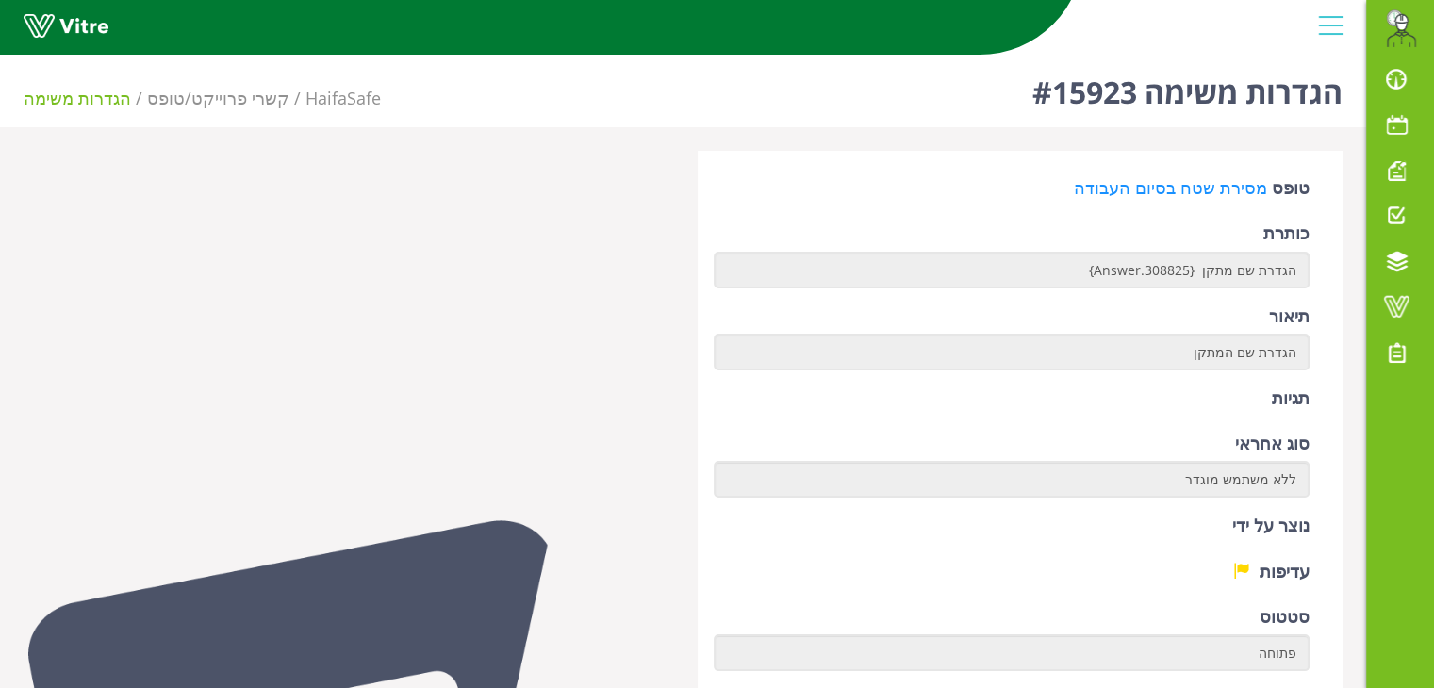
click at [516, 248] on div at bounding box center [346, 643] width 674 height 984
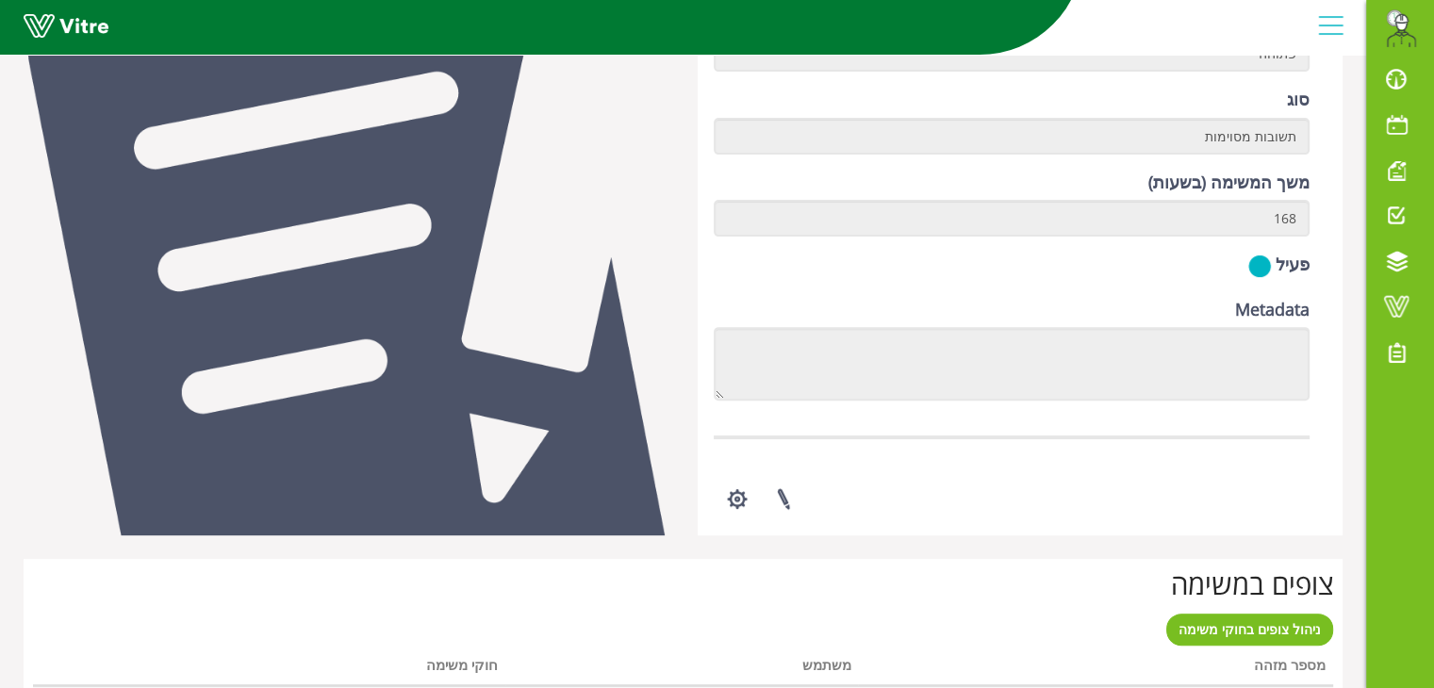
scroll to position [603, 0]
